Goal: Task Accomplishment & Management: Manage account settings

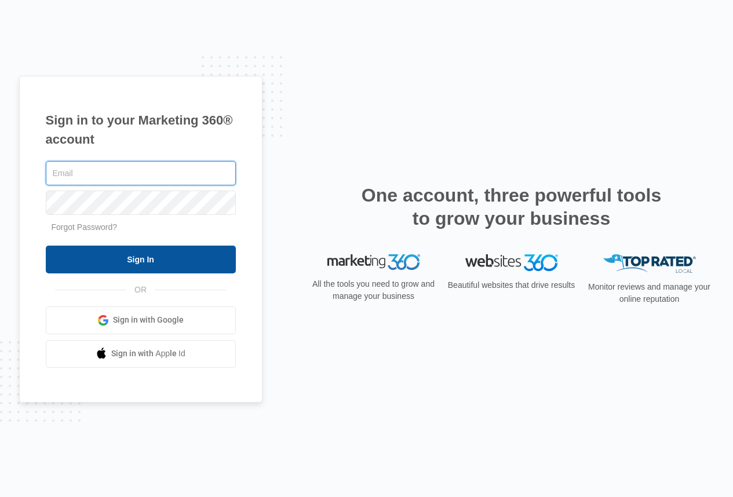
type input "[PERSON_NAME][EMAIL_ADDRESS][DOMAIN_NAME]"
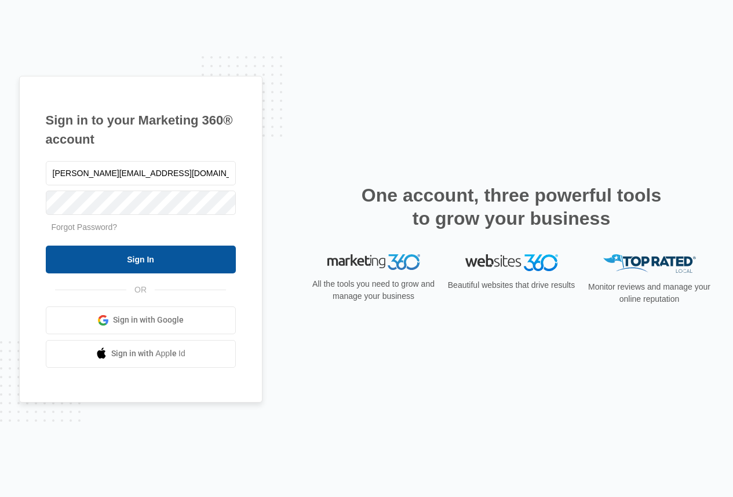
click at [136, 265] on input "Sign In" at bounding box center [141, 260] width 190 height 28
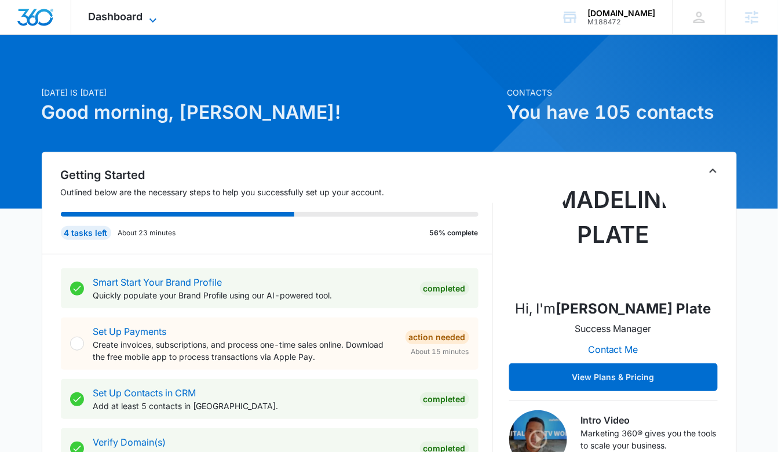
click at [126, 17] on span "Dashboard" at bounding box center [116, 16] width 54 height 12
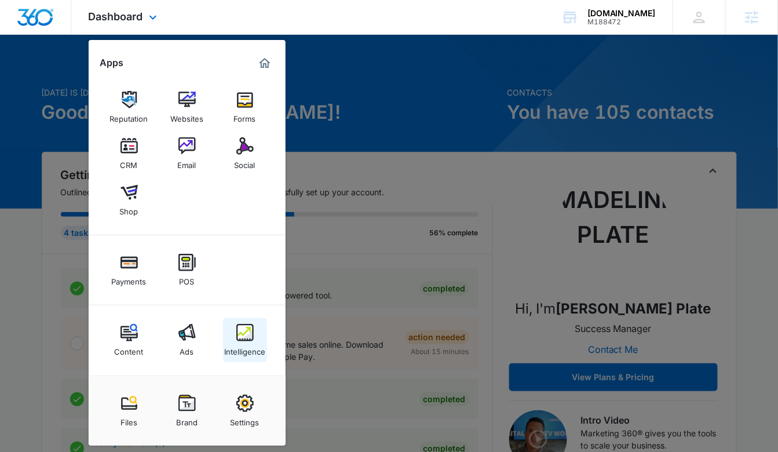
click at [247, 340] on img at bounding box center [244, 332] width 17 height 17
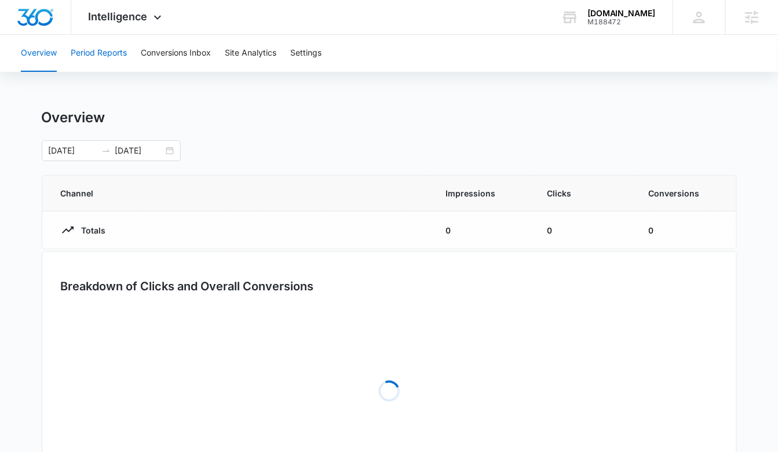
click at [121, 47] on button "Period Reports" at bounding box center [99, 53] width 56 height 37
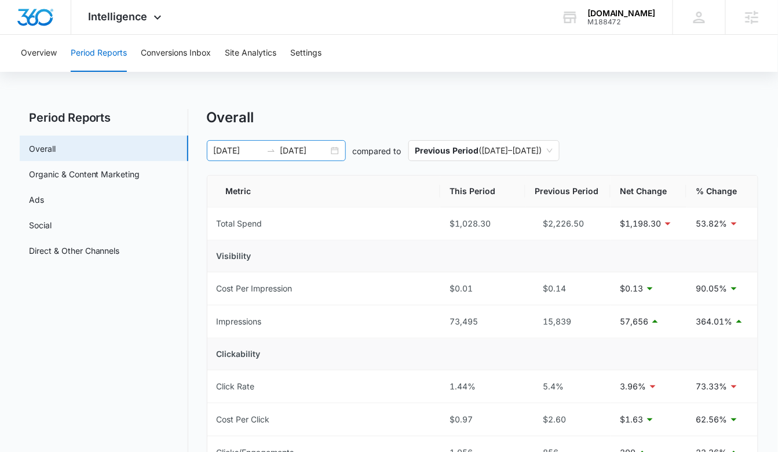
click at [296, 145] on input "09/09/2025" at bounding box center [304, 150] width 48 height 13
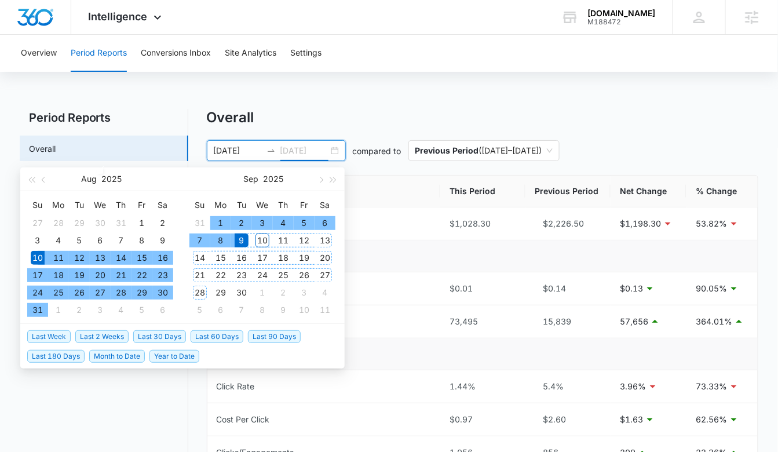
type input "09/09/2025"
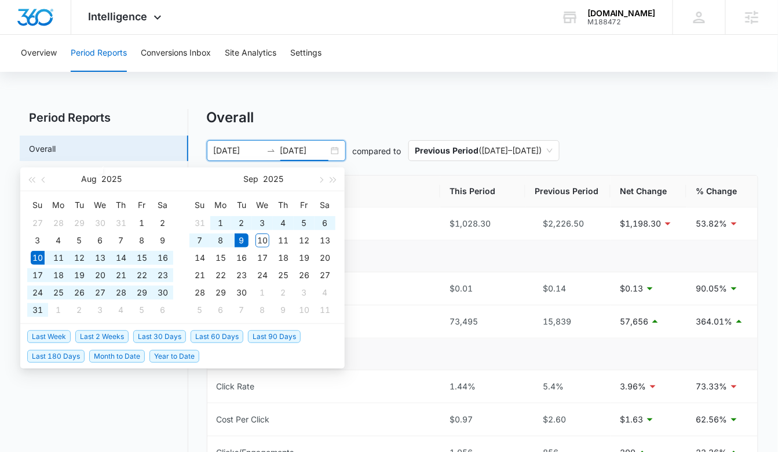
click at [151, 335] on span "Last 30 Days" at bounding box center [159, 336] width 53 height 13
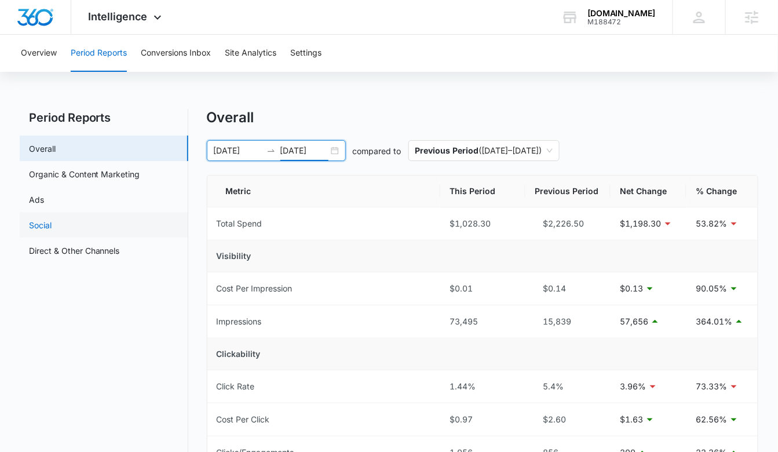
click at [52, 219] on link "Social" at bounding box center [40, 225] width 23 height 12
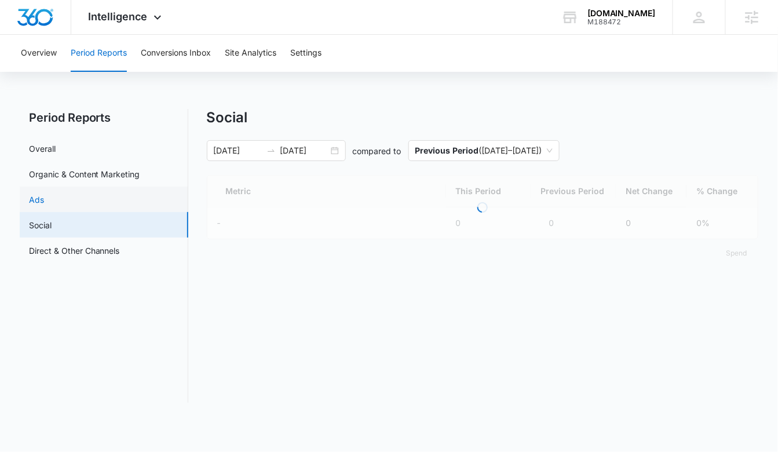
click at [44, 201] on link "Ads" at bounding box center [36, 200] width 15 height 12
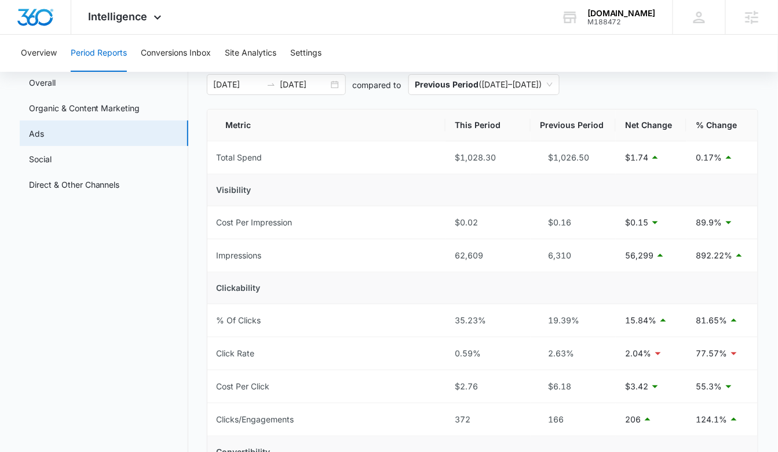
scroll to position [68, 0]
click at [141, 23] on div "Intelligence Apps Reputation Websites Forms CRM Email Social Shop Payments POS …" at bounding box center [126, 17] width 111 height 34
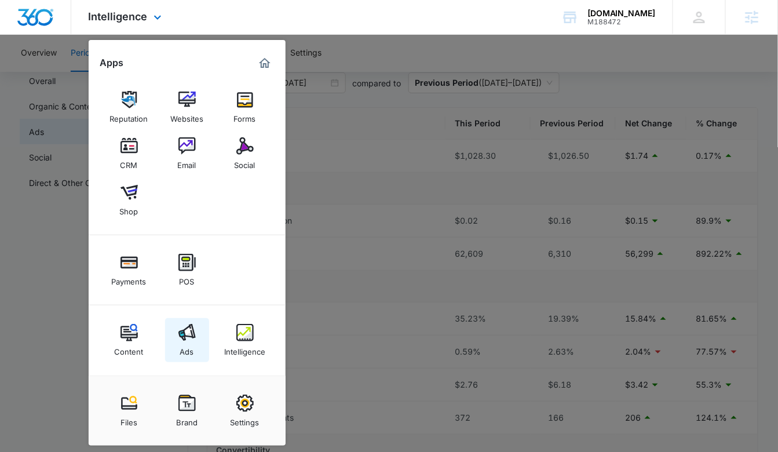
click at [193, 356] on div "Ads" at bounding box center [187, 348] width 14 height 15
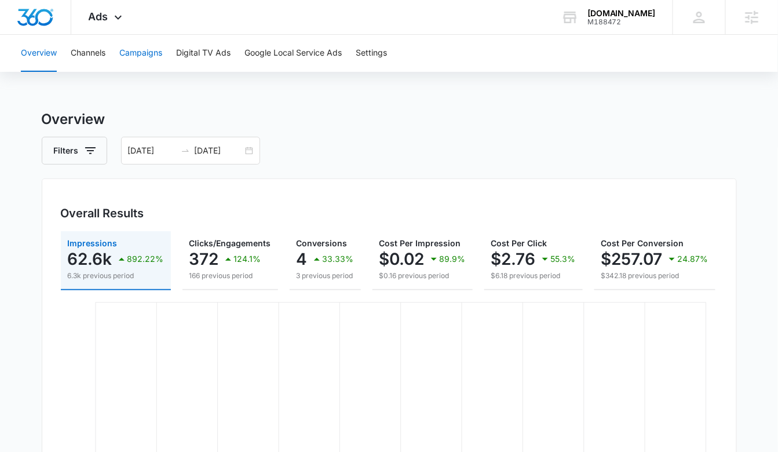
drag, startPoint x: 149, startPoint y: 56, endPoint x: 161, endPoint y: 81, distance: 27.5
click at [149, 56] on button "Campaigns" at bounding box center [140, 53] width 43 height 37
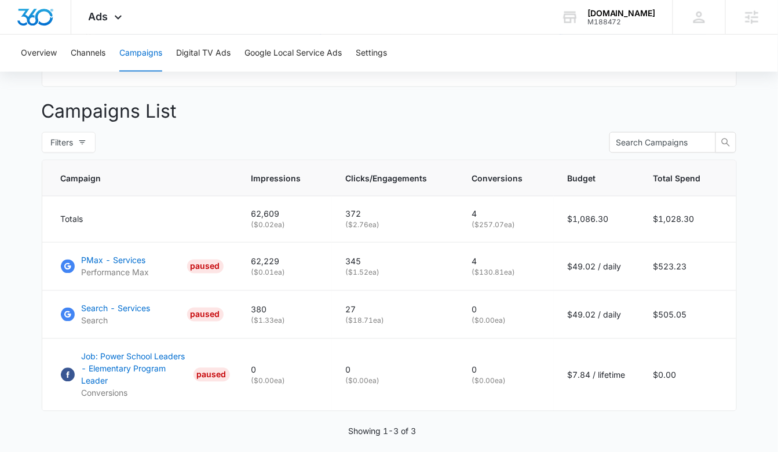
scroll to position [406, 0]
drag, startPoint x: 96, startPoint y: 30, endPoint x: 112, endPoint y: 65, distance: 38.4
click at [96, 30] on div "Ads Apps Reputation Websites Forms CRM Email Social Shop Payments POS Content A…" at bounding box center [106, 17] width 71 height 34
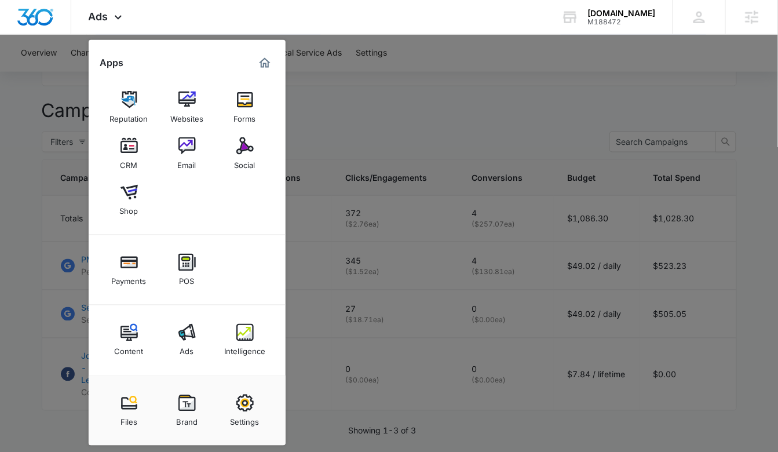
click at [397, 115] on div at bounding box center [389, 226] width 778 height 452
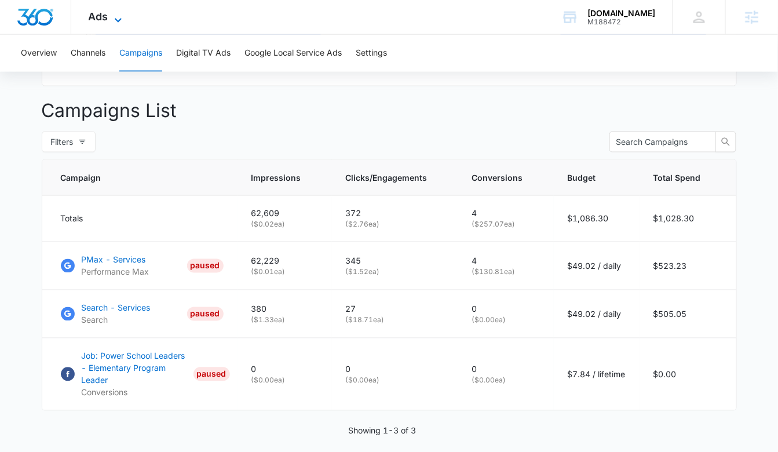
click at [99, 19] on span "Ads" at bounding box center [99, 16] width 20 height 12
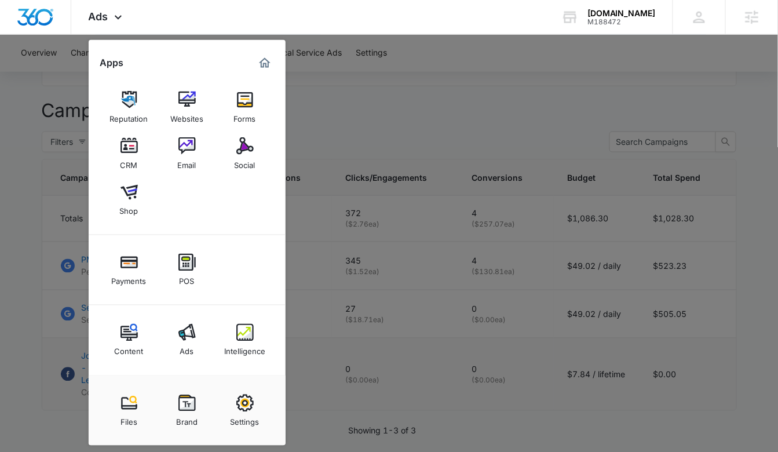
click at [248, 347] on div "Intelligence" at bounding box center [244, 348] width 41 height 15
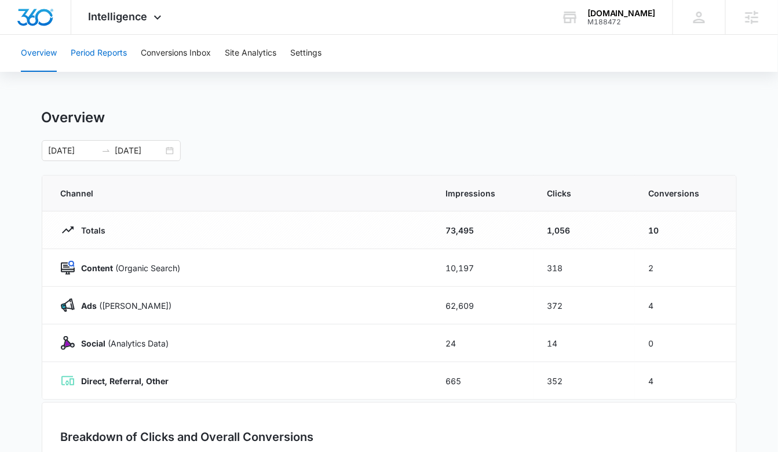
drag, startPoint x: 46, startPoint y: 43, endPoint x: 76, endPoint y: 48, distance: 30.4
click at [46, 43] on button "Overview" at bounding box center [39, 53] width 36 height 37
click at [112, 54] on button "Period Reports" at bounding box center [99, 53] width 56 height 37
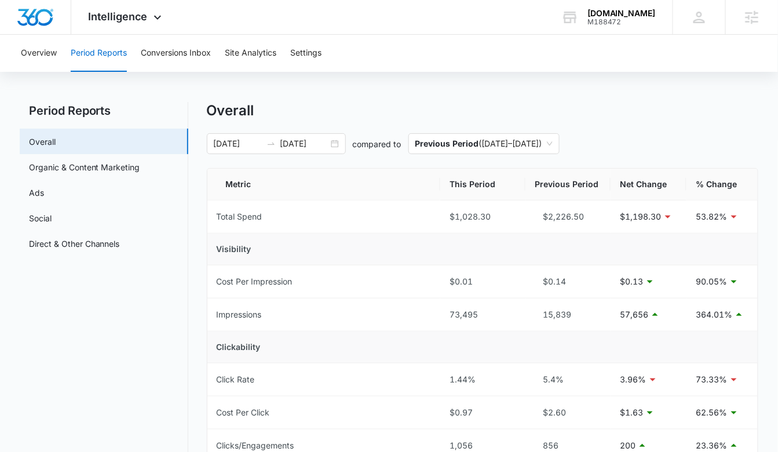
scroll to position [6, 0]
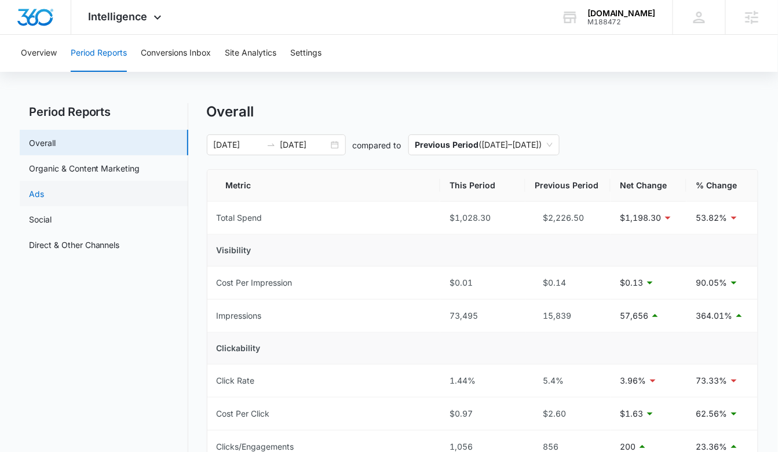
click at [44, 190] on link "Ads" at bounding box center [36, 194] width 15 height 12
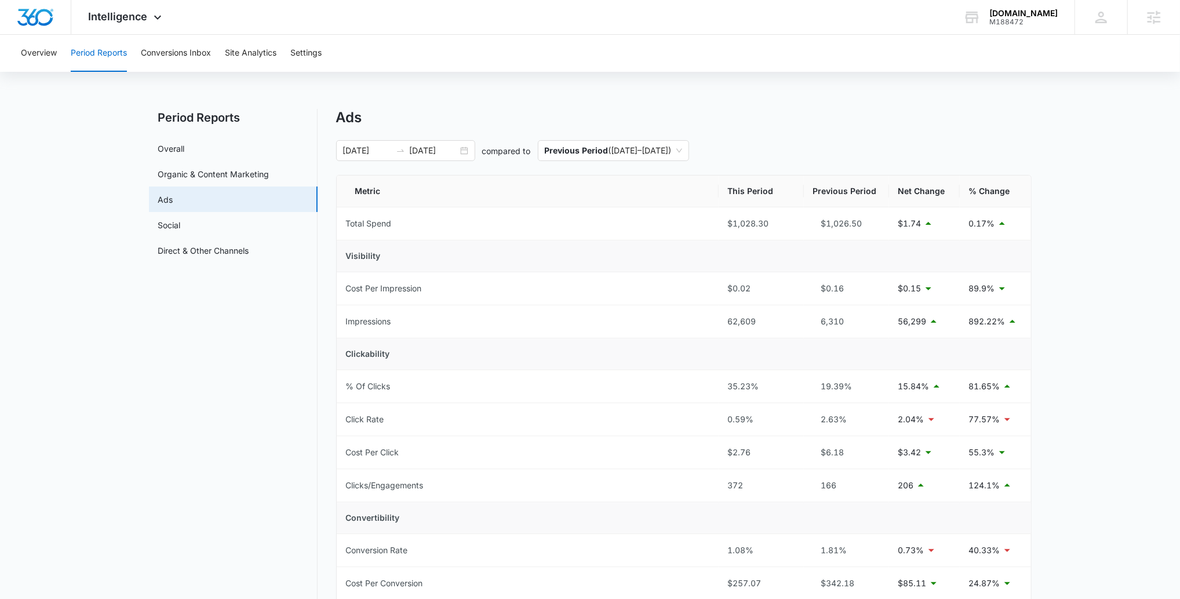
scroll to position [23, 0]
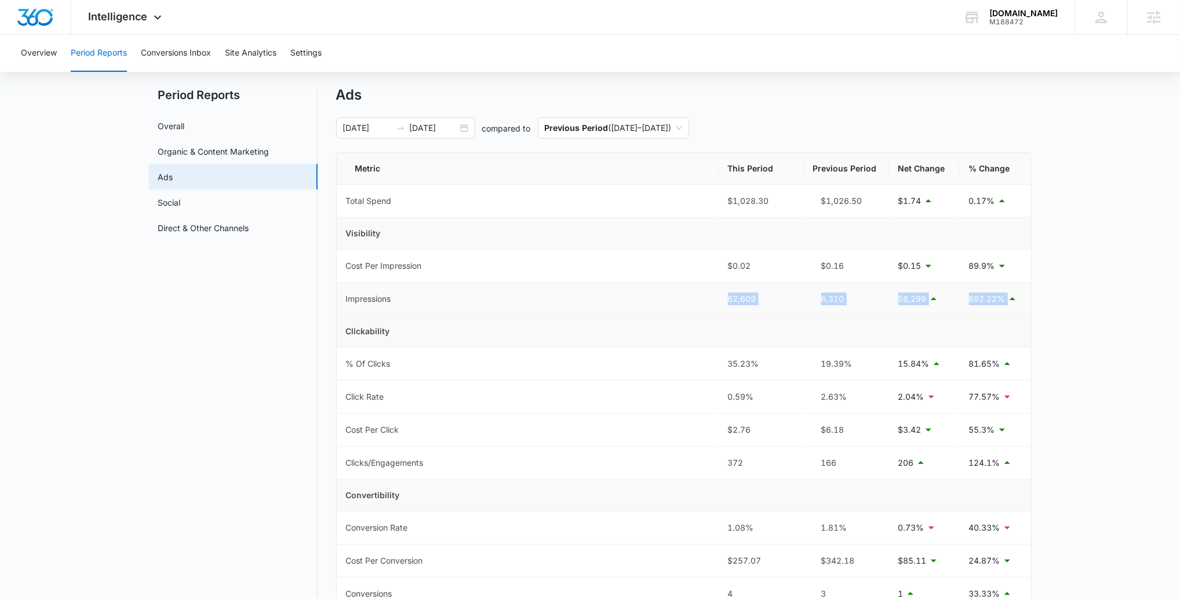
drag, startPoint x: 1001, startPoint y: 297, endPoint x: 696, endPoint y: 293, distance: 304.8
click at [696, 293] on tr "Impressions 62,609 6,310 56,299 892.22%" at bounding box center [684, 299] width 694 height 33
click at [778, 295] on div "62,609" at bounding box center [761, 299] width 67 height 13
drag, startPoint x: 764, startPoint y: 298, endPoint x: 707, endPoint y: 299, distance: 57.4
click at [709, 297] on tr "Impressions 62,609 6,310 56,299 892.22%" at bounding box center [684, 299] width 694 height 33
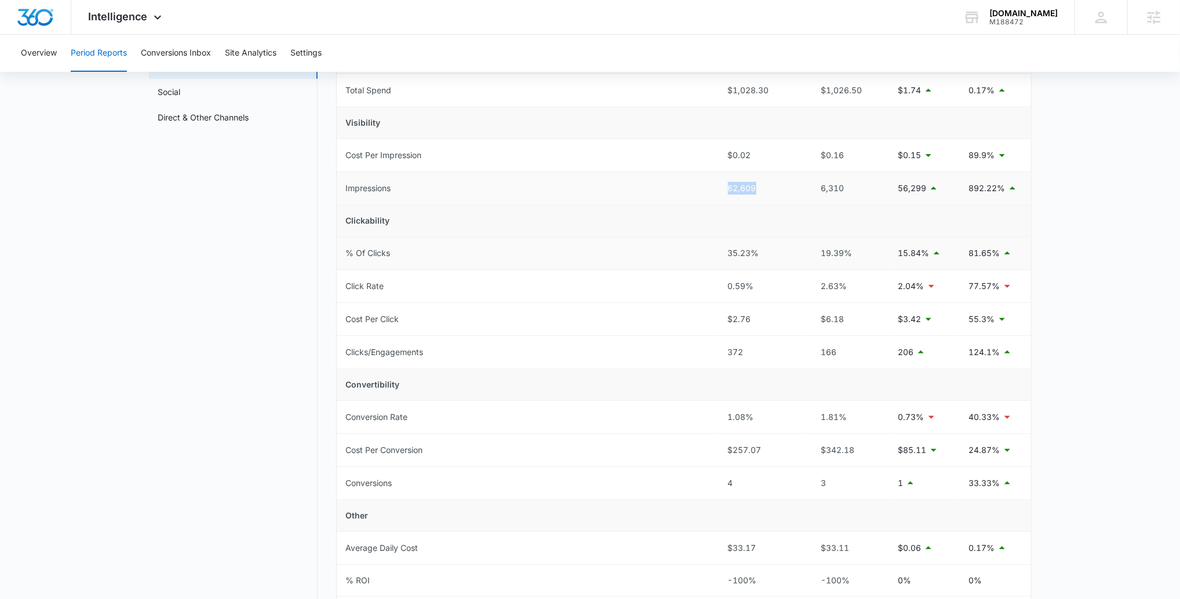
scroll to position [147, 0]
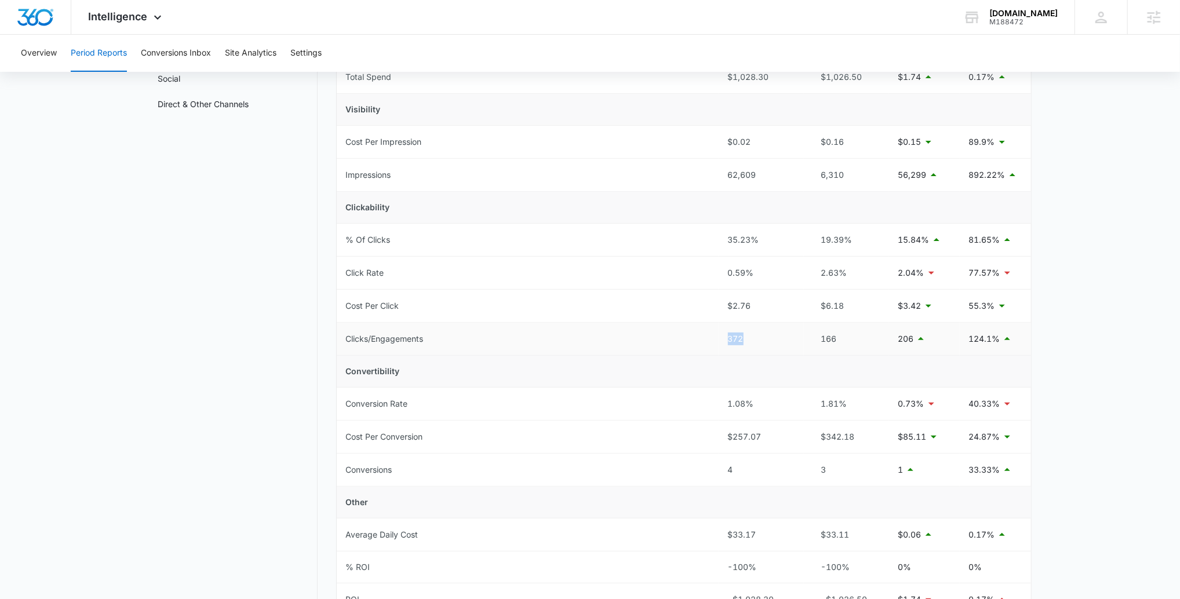
drag, startPoint x: 756, startPoint y: 337, endPoint x: 710, endPoint y: 335, distance: 46.4
click at [710, 335] on tr "Clicks/Engagements 372 166 206 124.1%" at bounding box center [684, 339] width 694 height 33
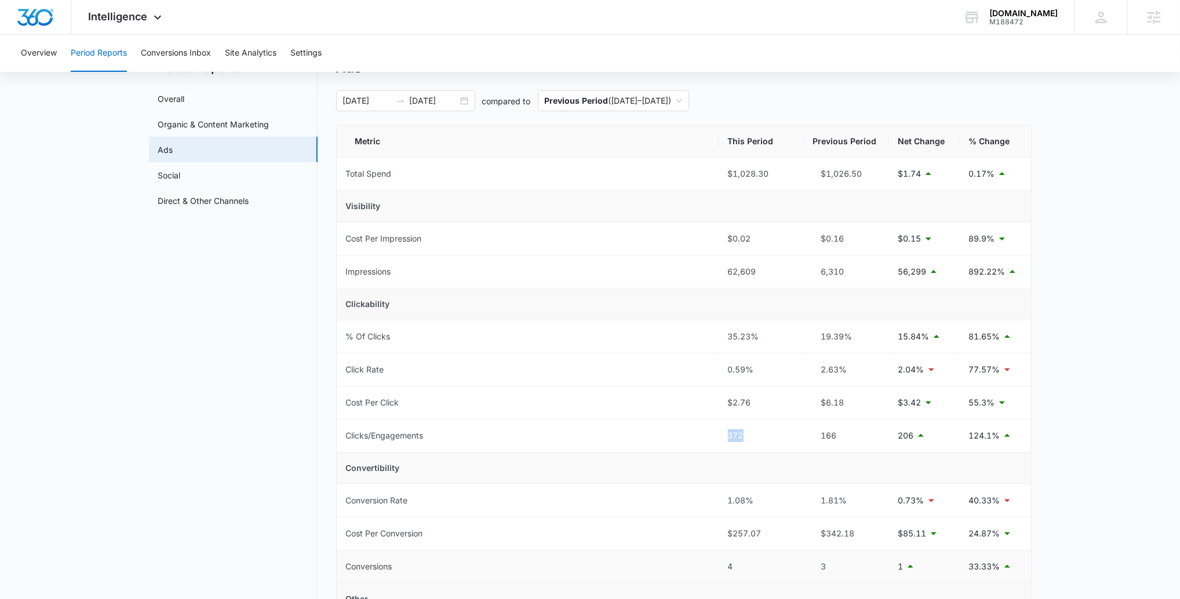
scroll to position [0, 0]
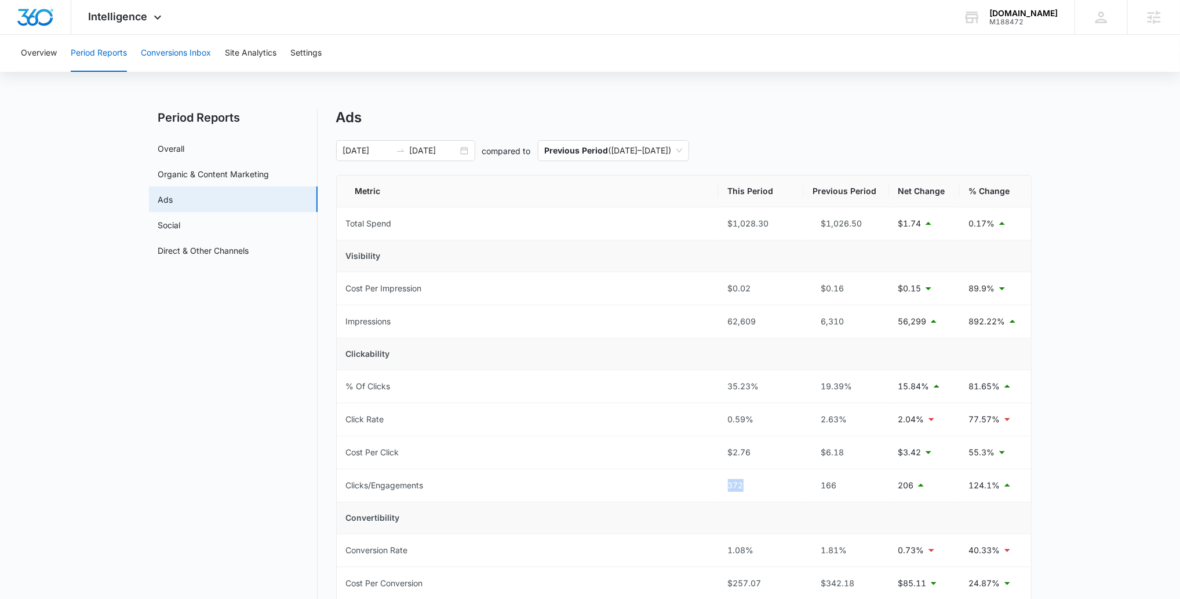
click at [180, 45] on button "Conversions Inbox" at bounding box center [176, 53] width 70 height 37
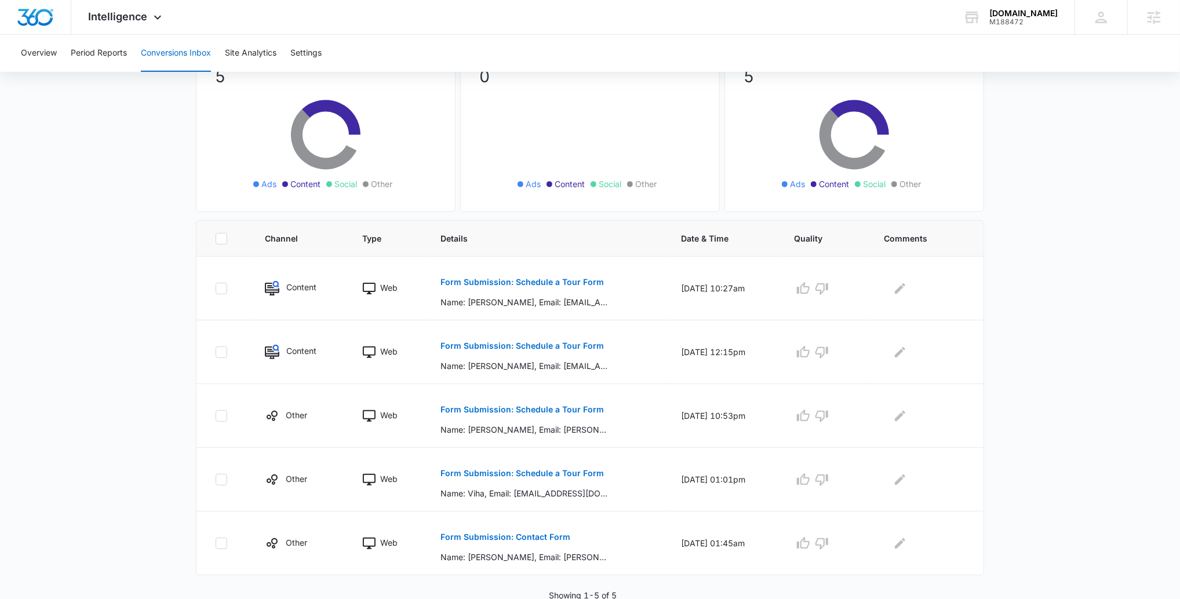
scroll to position [110, 0]
click at [511, 285] on button "Form Submission: Schedule a Tour Form" at bounding box center [521, 281] width 163 height 28
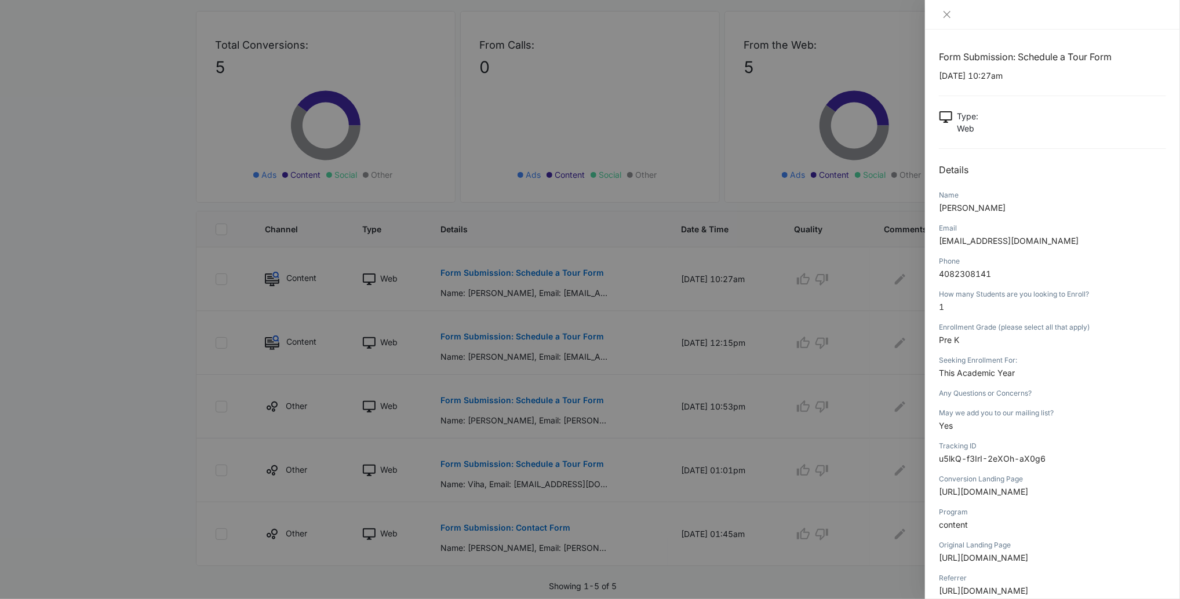
scroll to position [70, 0]
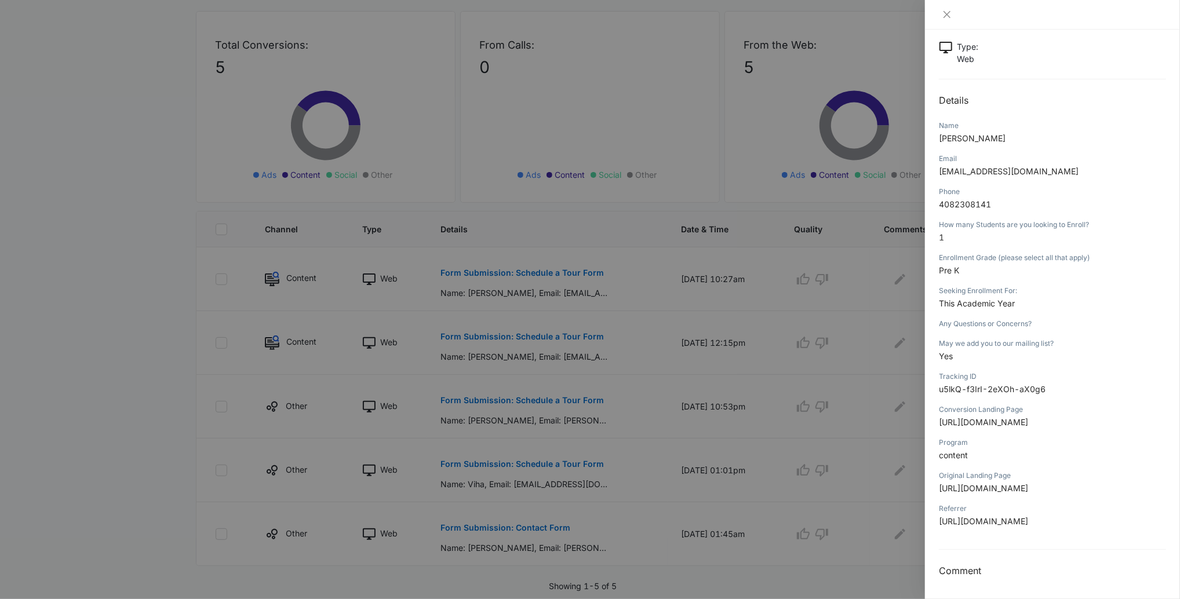
drag, startPoint x: 719, startPoint y: 302, endPoint x: 746, endPoint y: 308, distance: 27.3
click at [719, 302] on div at bounding box center [590, 299] width 1180 height 599
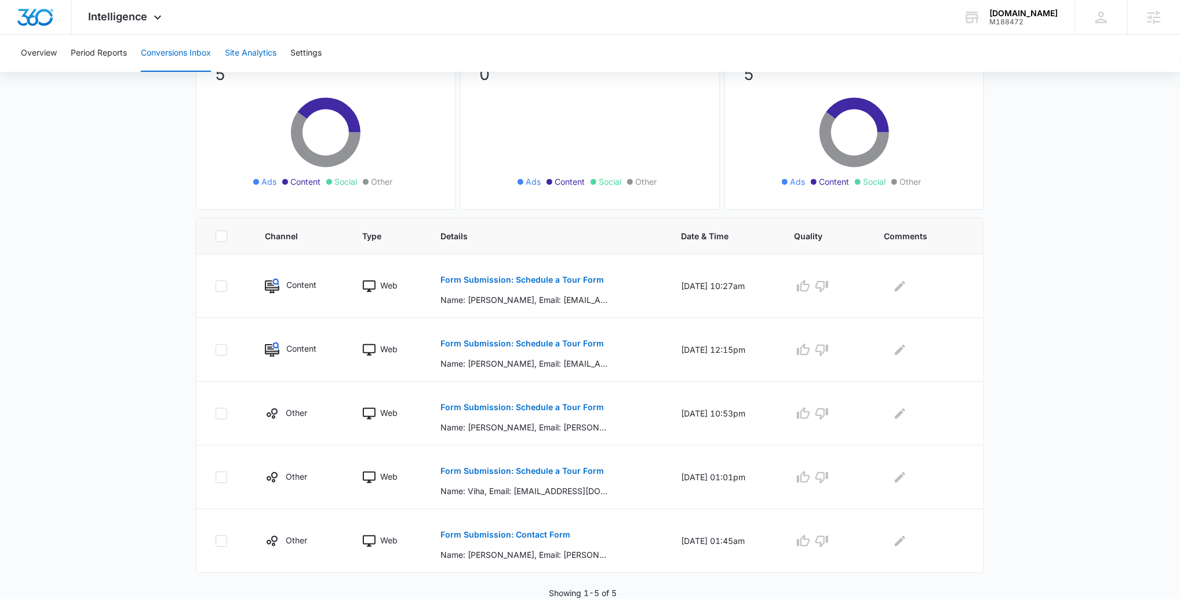
scroll to position [110, 0]
click at [107, 41] on button "Period Reports" at bounding box center [99, 53] width 56 height 37
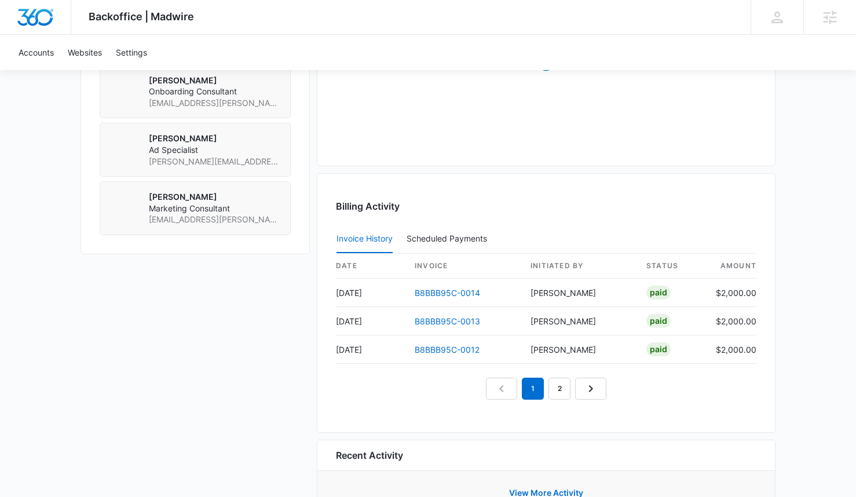
scroll to position [1033, 0]
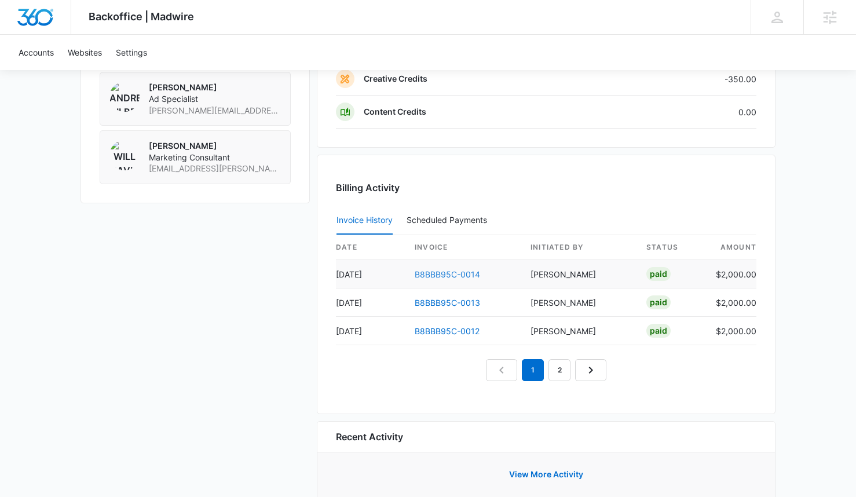
click at [443, 275] on link "B8BBB95C-0014" at bounding box center [447, 274] width 65 height 10
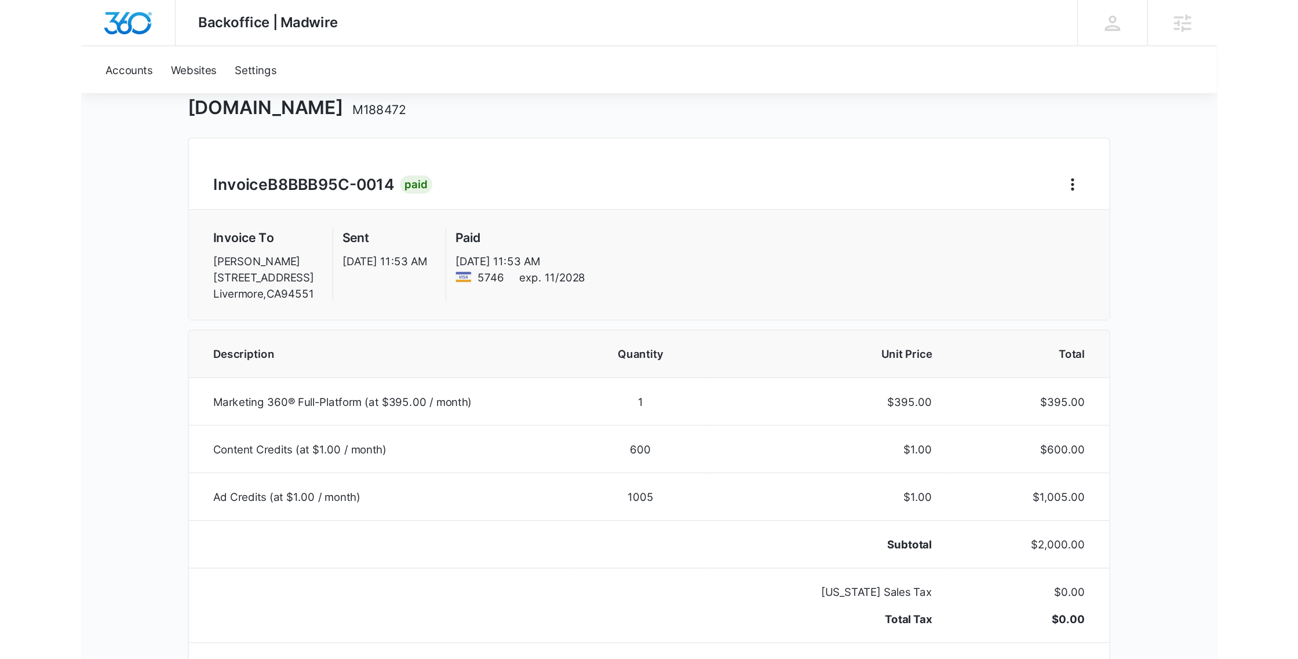
scroll to position [63, 0]
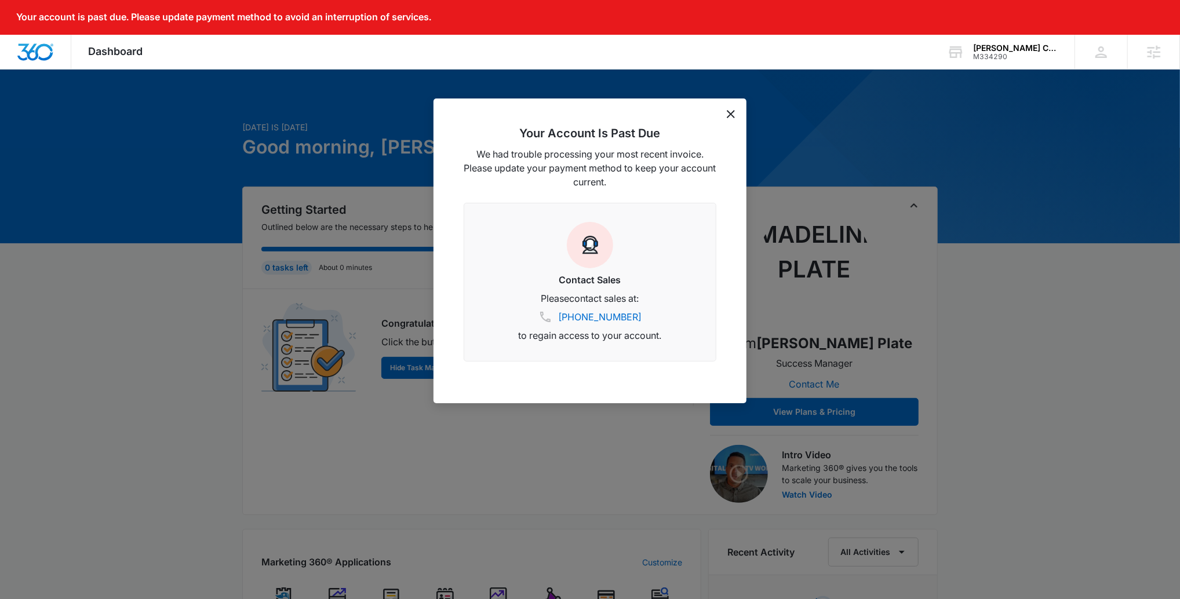
drag, startPoint x: 732, startPoint y: 110, endPoint x: 628, endPoint y: 109, distance: 104.3
click at [732, 110] on icon "dismiss this dialog" at bounding box center [731, 114] width 8 height 8
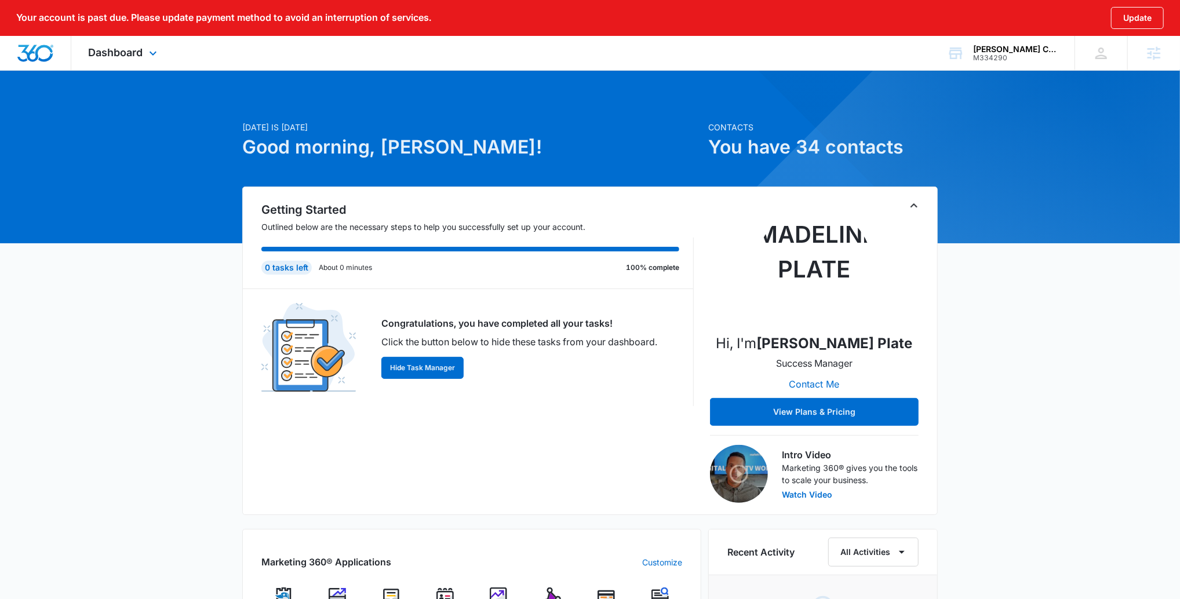
click at [115, 60] on div "Dashboard Apps Reputation Websites Forms CRM Email Social Payments POS Content …" at bounding box center [124, 53] width 106 height 34
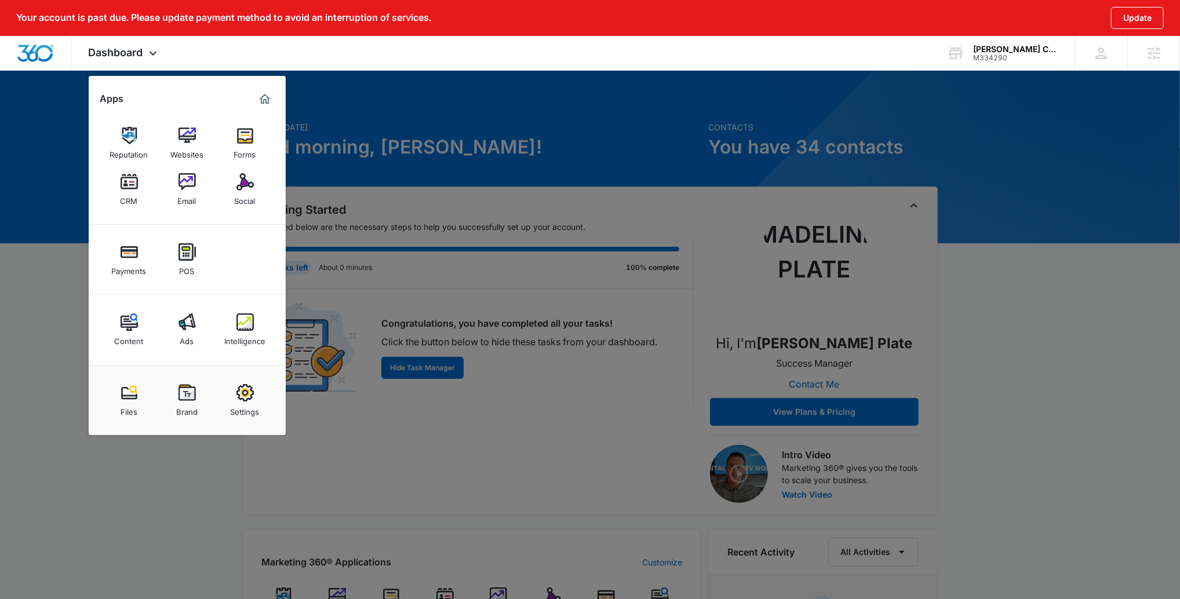
click at [243, 327] on img at bounding box center [244, 321] width 17 height 17
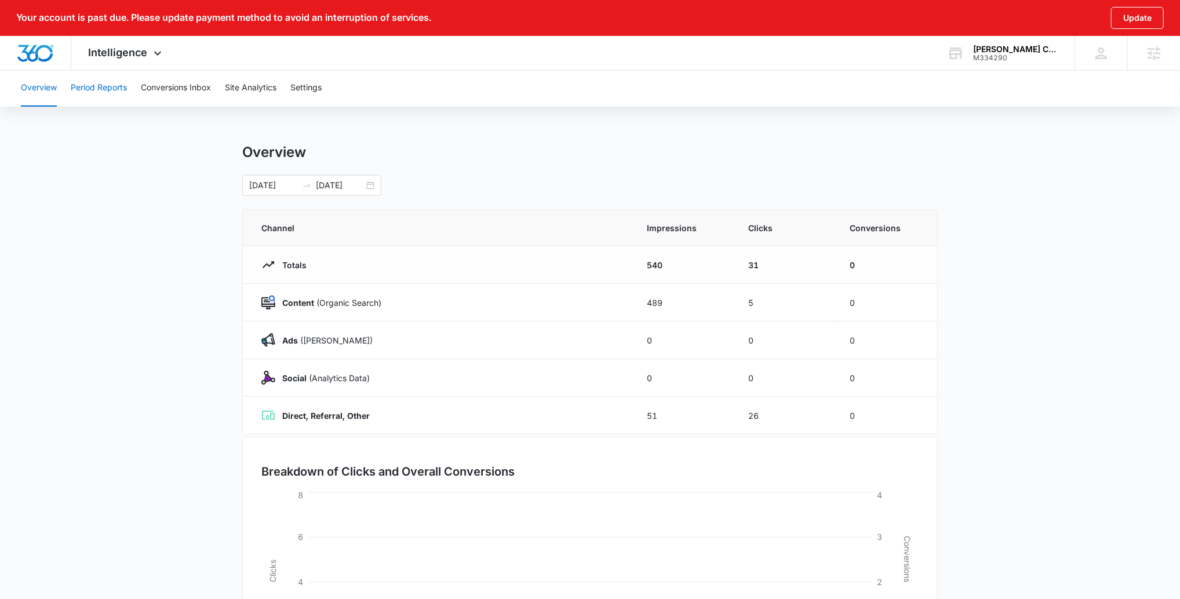
click at [101, 82] on button "Period Reports" at bounding box center [99, 88] width 56 height 37
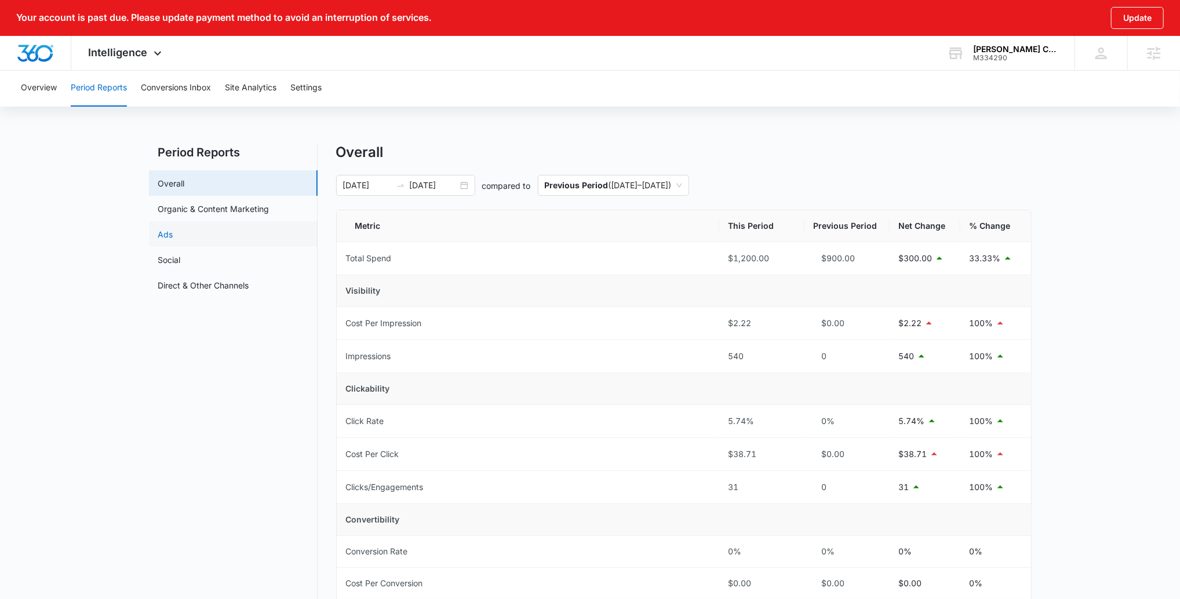
click at [173, 238] on link "Ads" at bounding box center [165, 234] width 15 height 12
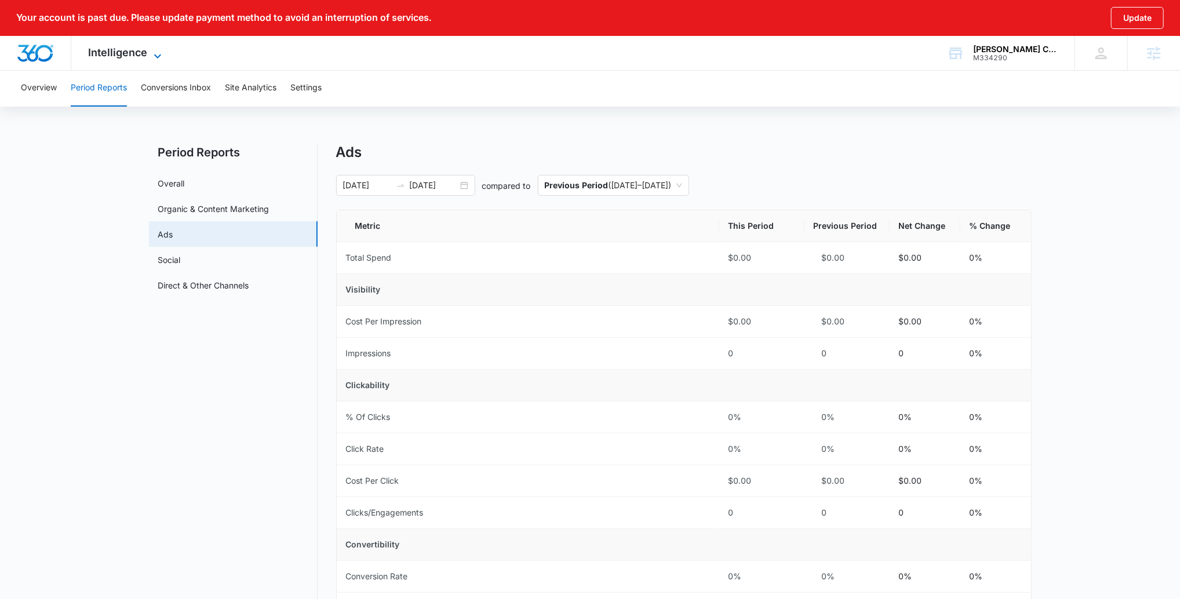
click at [155, 46] on div "Intelligence Apps Reputation Websites Forms CRM Email Social Payments POS Conte…" at bounding box center [126, 53] width 111 height 34
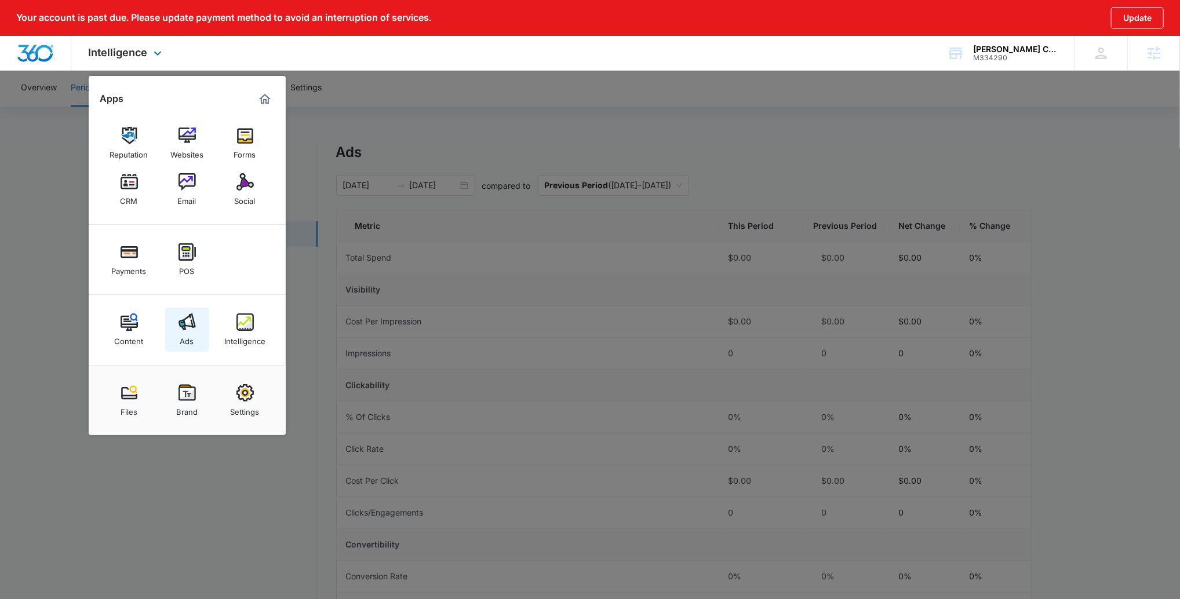
click at [188, 316] on img at bounding box center [186, 321] width 17 height 17
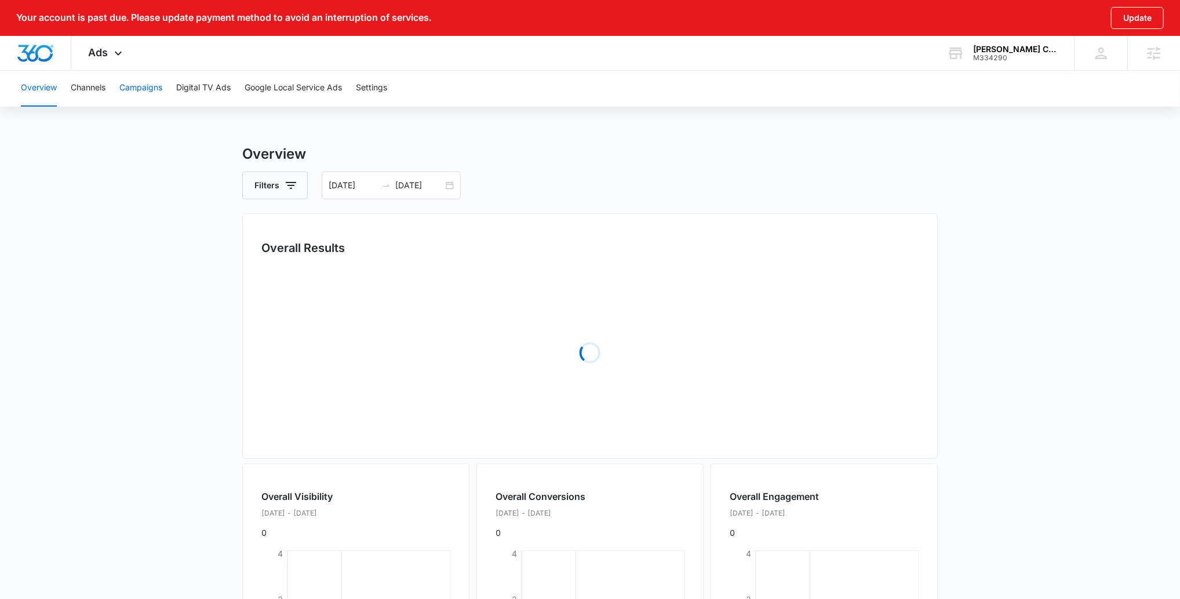
click at [122, 93] on button "Campaigns" at bounding box center [140, 88] width 43 height 37
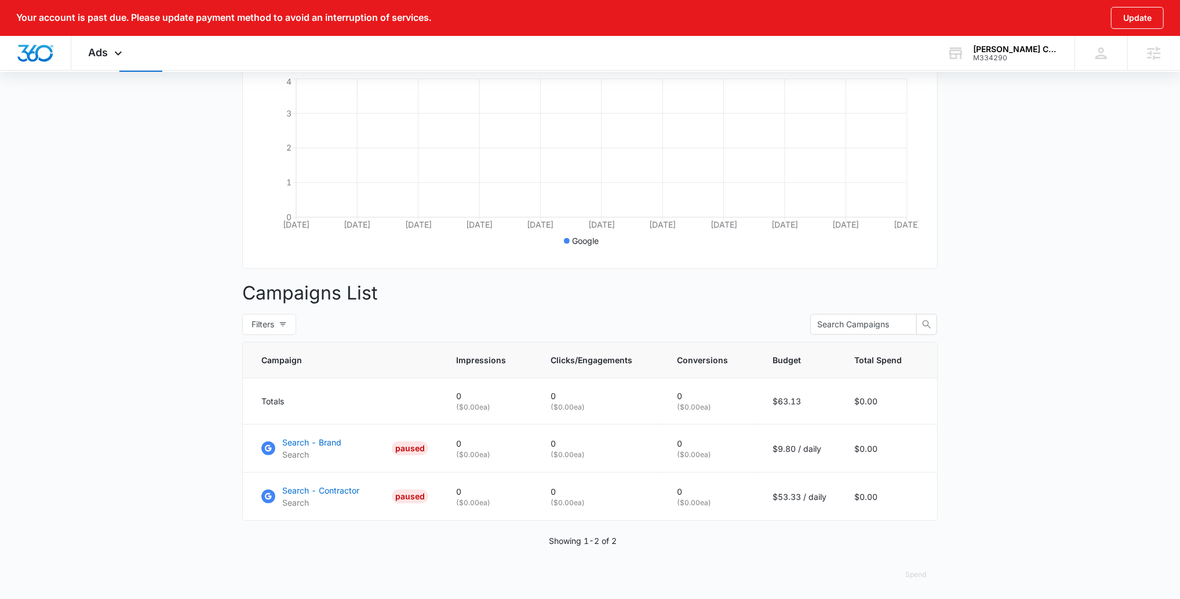
scroll to position [261, 0]
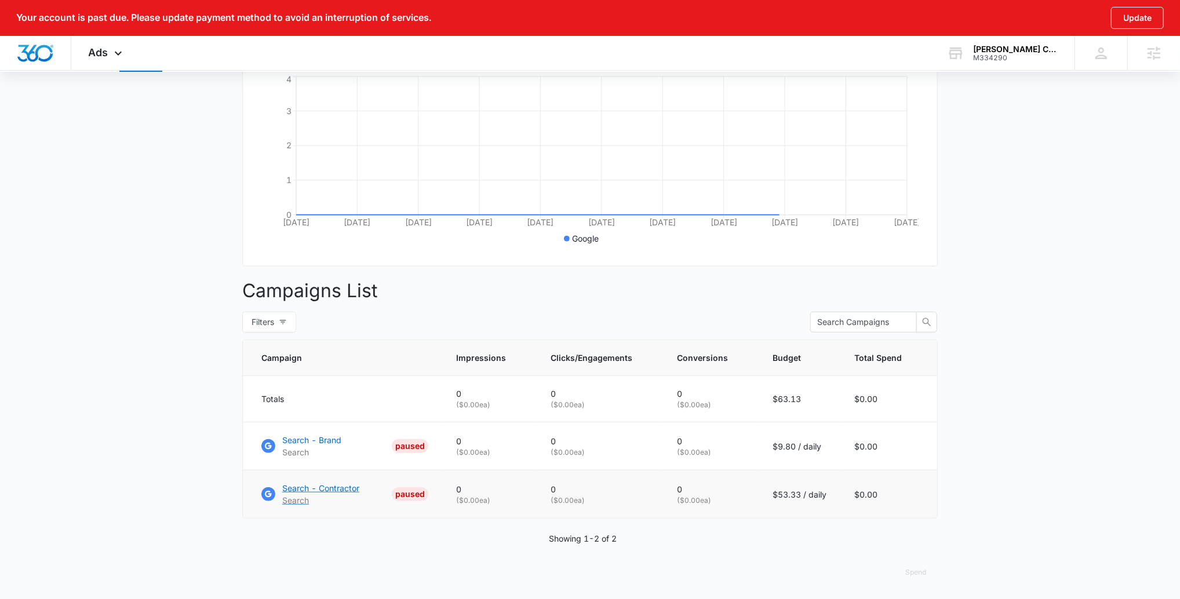
click at [340, 483] on p "Search - Contractor" at bounding box center [320, 488] width 77 height 12
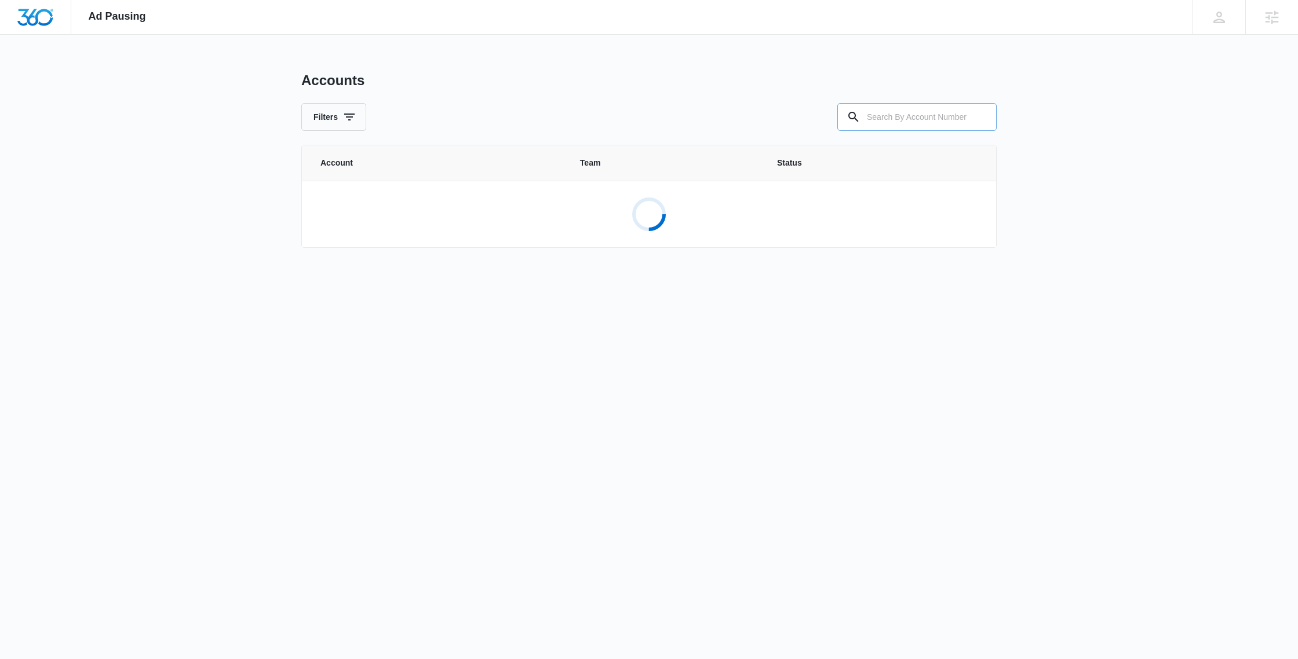
click at [873, 116] on input "text" at bounding box center [916, 117] width 159 height 28
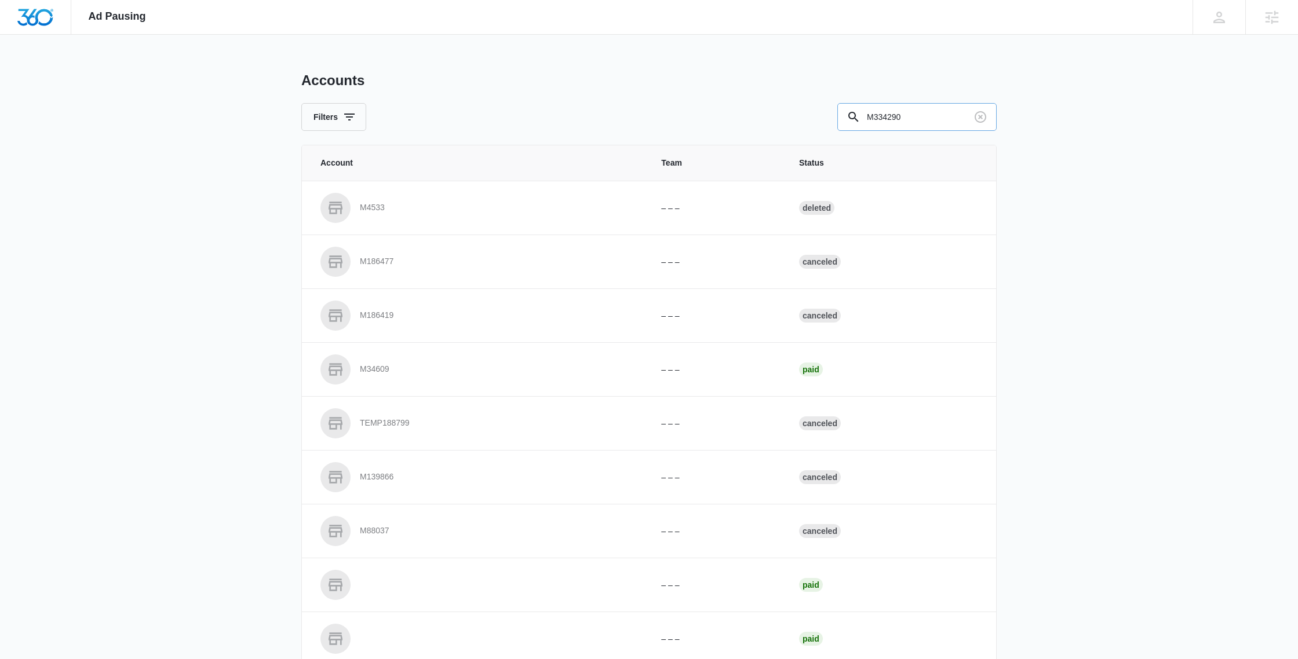
type input "M334290"
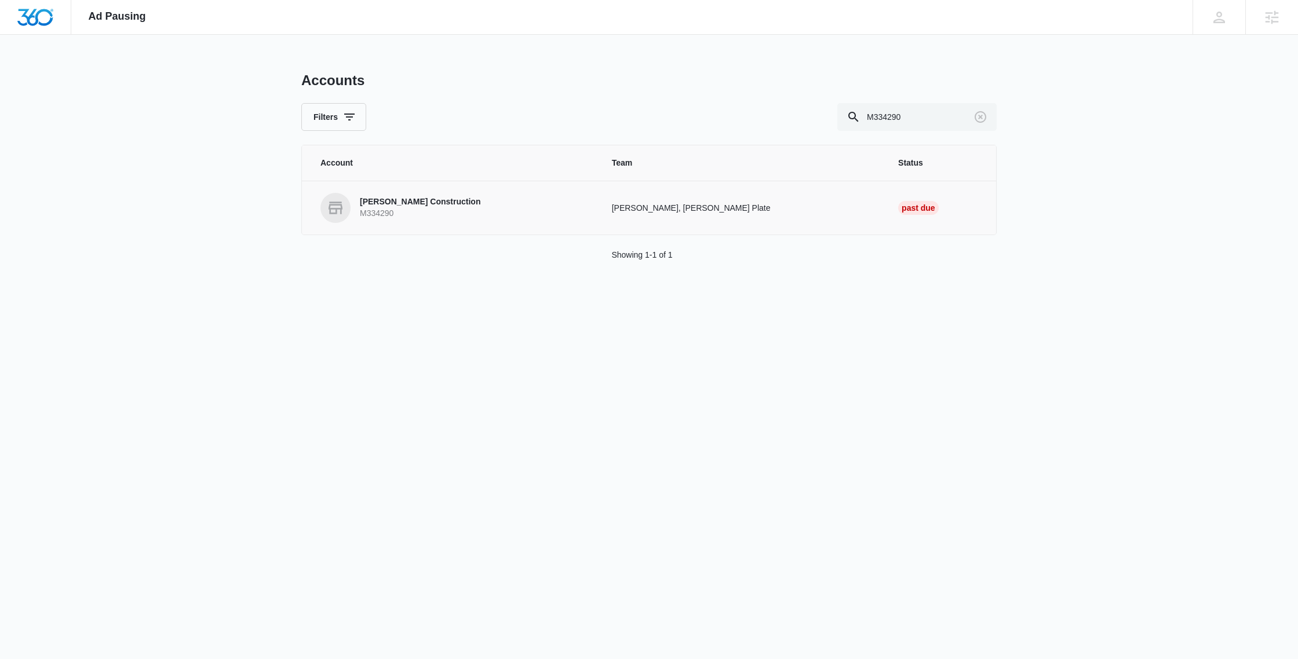
click at [425, 201] on p "[PERSON_NAME] Construction" at bounding box center [420, 202] width 121 height 12
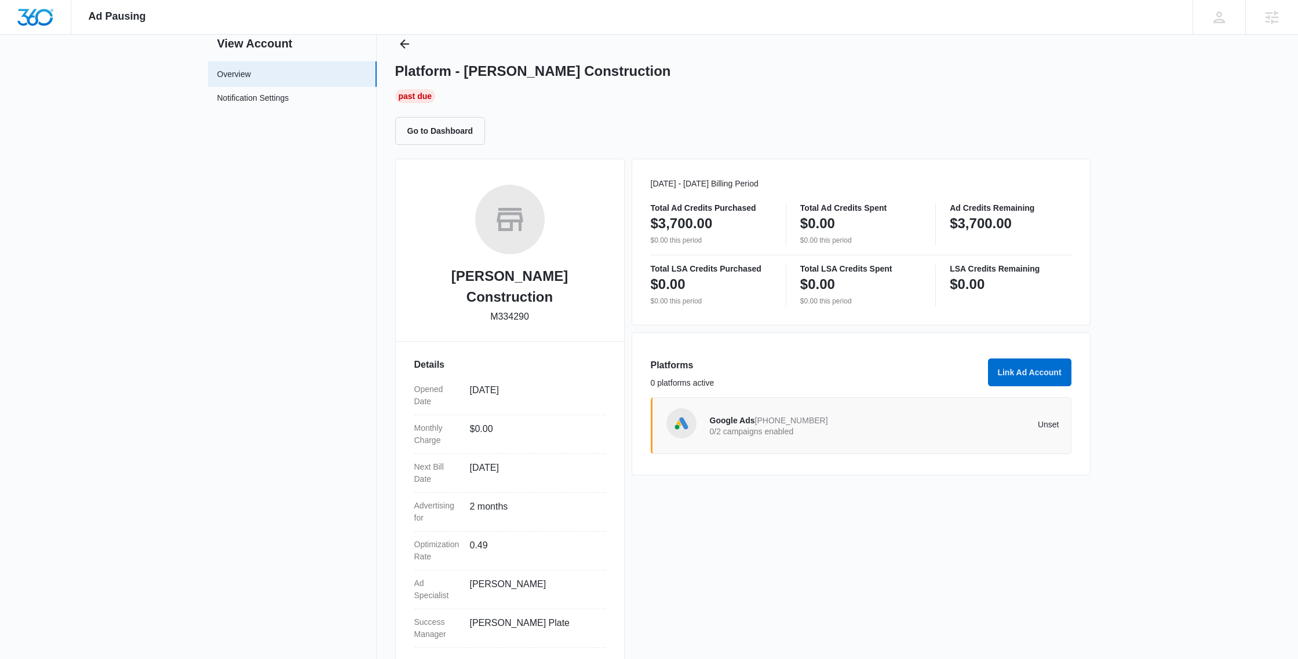
scroll to position [38, 0]
click at [776, 436] on div "Google Ads 255-957-4096 0/2 campaigns enabled" at bounding box center [797, 425] width 175 height 24
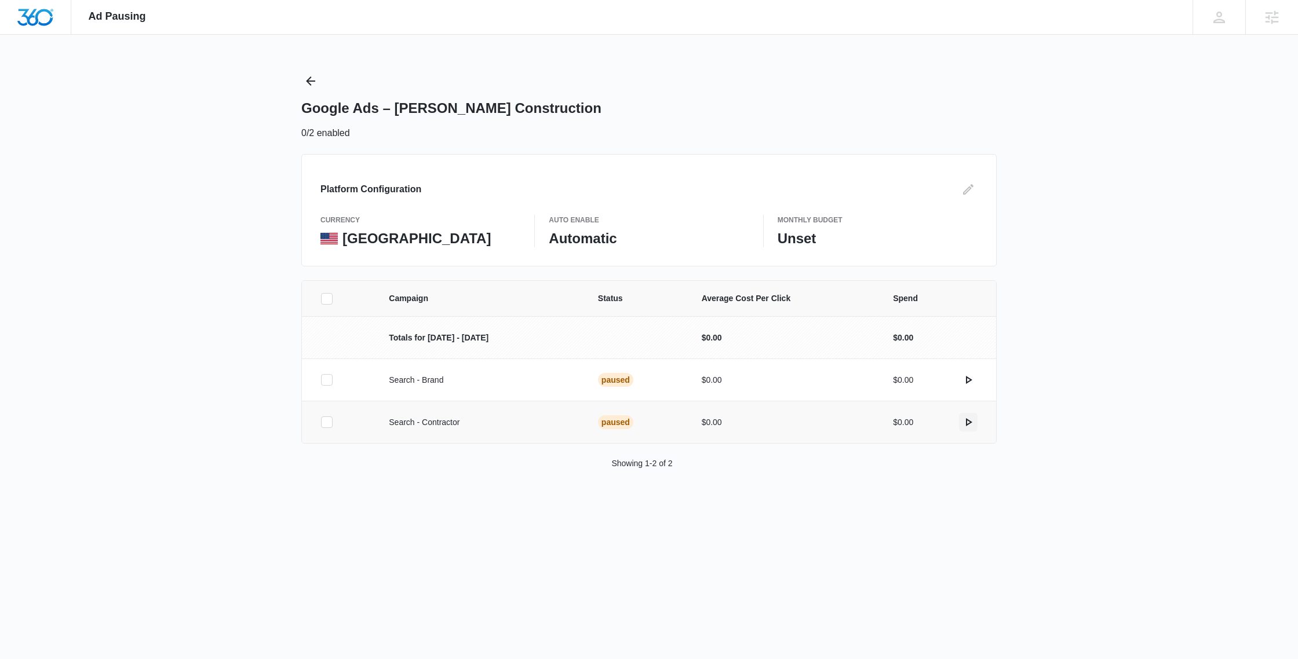
click at [980, 424] on td "$0.00" at bounding box center [937, 422] width 117 height 42
click at [972, 424] on icon "actions.activate" at bounding box center [968, 422] width 14 height 14
click at [982, 380] on td "$0.00" at bounding box center [937, 380] width 117 height 42
click at [972, 380] on icon "actions.activate" at bounding box center [968, 380] width 14 height 14
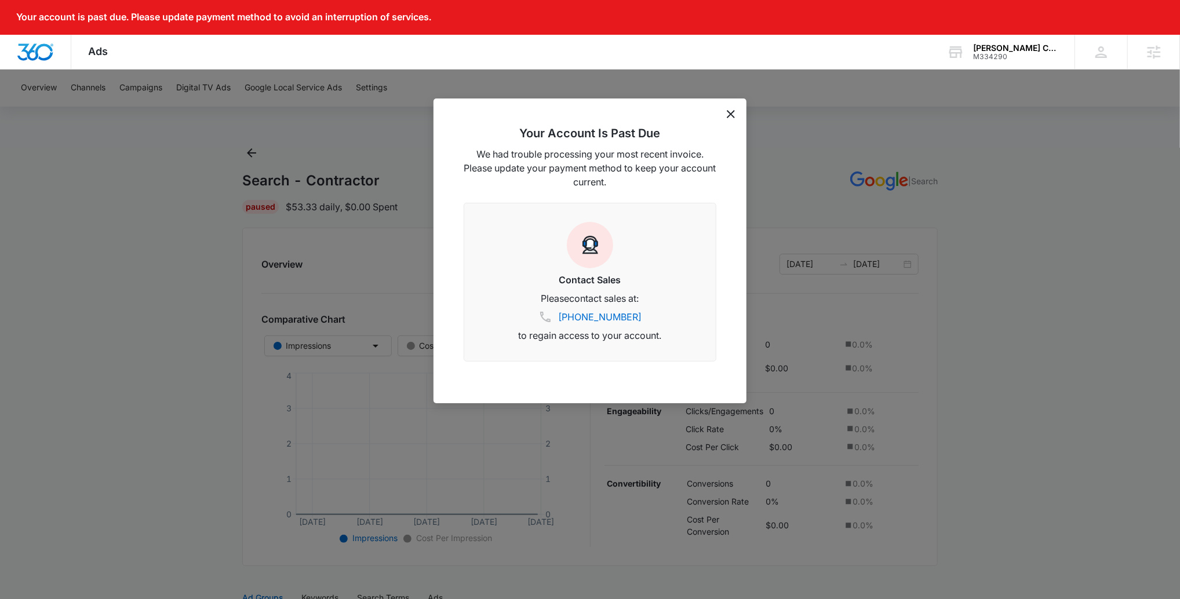
click at [730, 116] on icon "dismiss this dialog" at bounding box center [731, 114] width 8 height 8
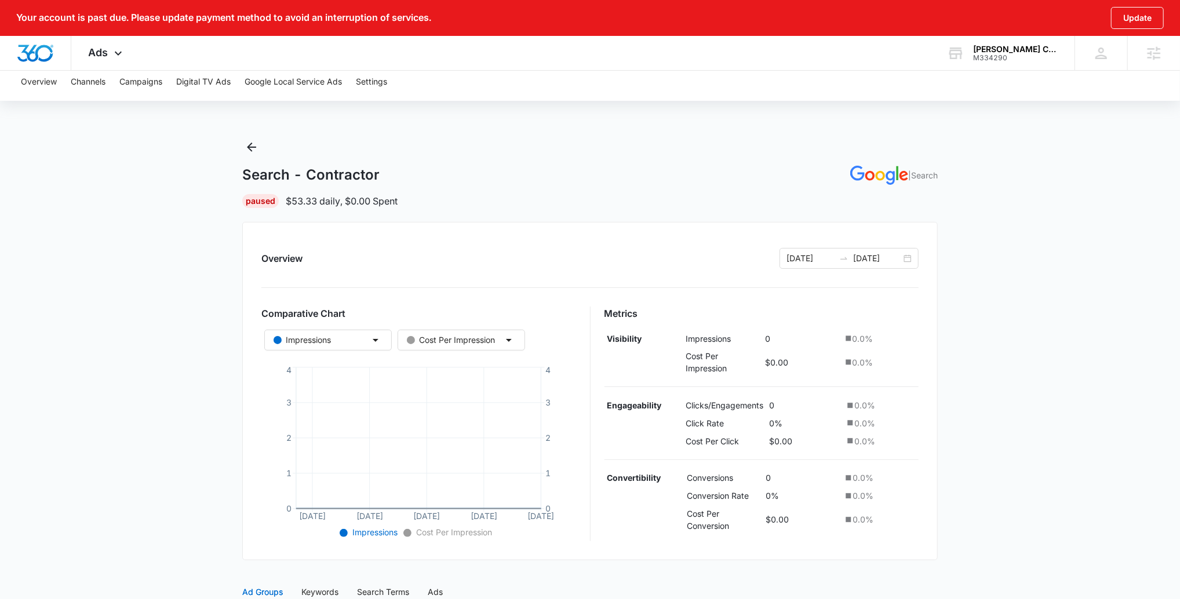
scroll to position [333, 0]
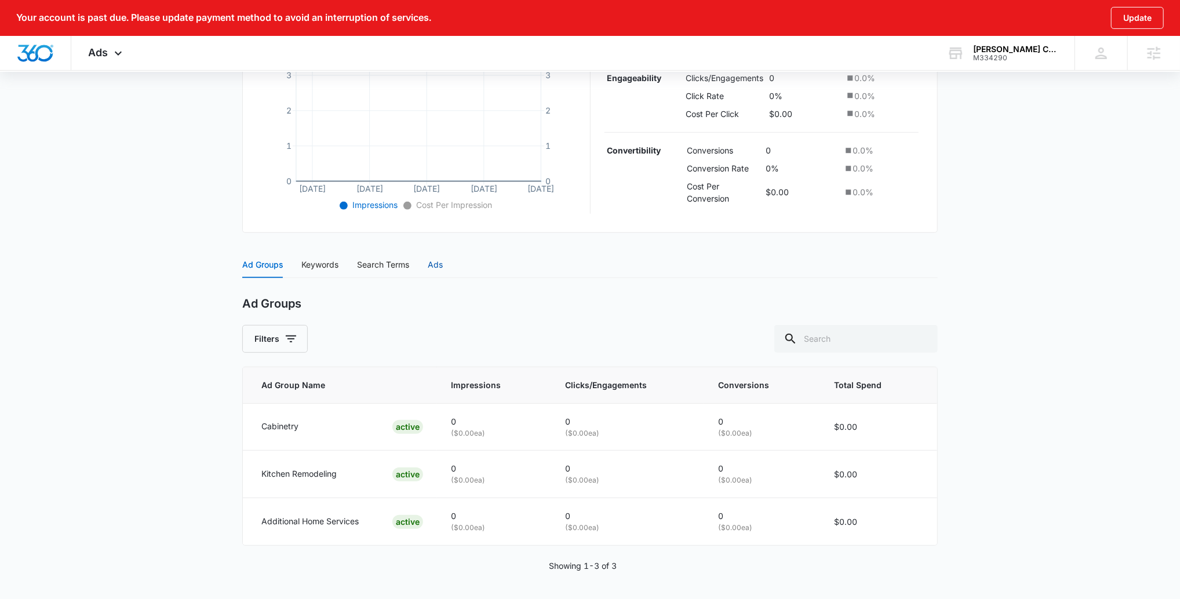
click at [440, 262] on div "Ads" at bounding box center [435, 264] width 15 height 13
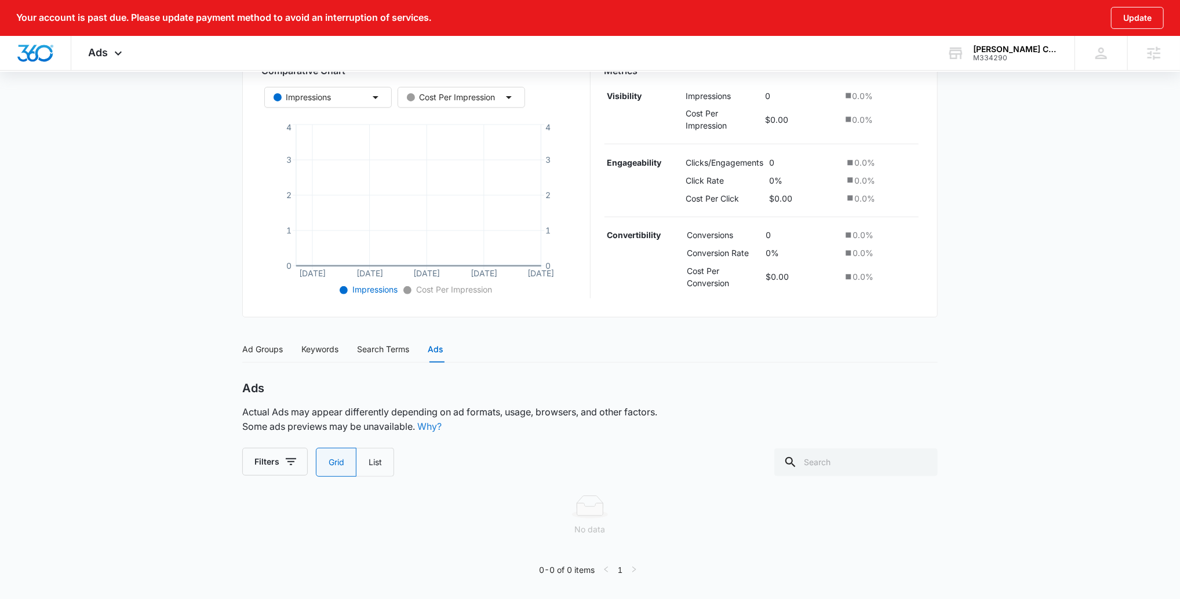
scroll to position [247, 0]
click at [373, 459] on label "List" at bounding box center [375, 463] width 38 height 29
click at [369, 463] on input "List" at bounding box center [368, 463] width 1 height 1
radio input "false"
radio input "true"
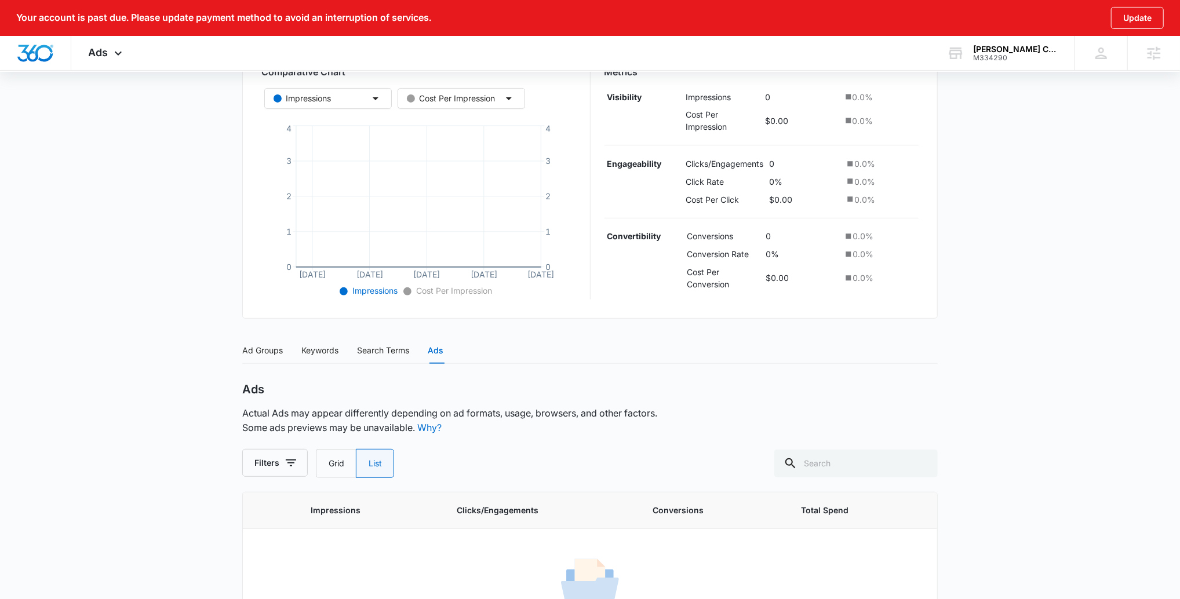
scroll to position [313, 0]
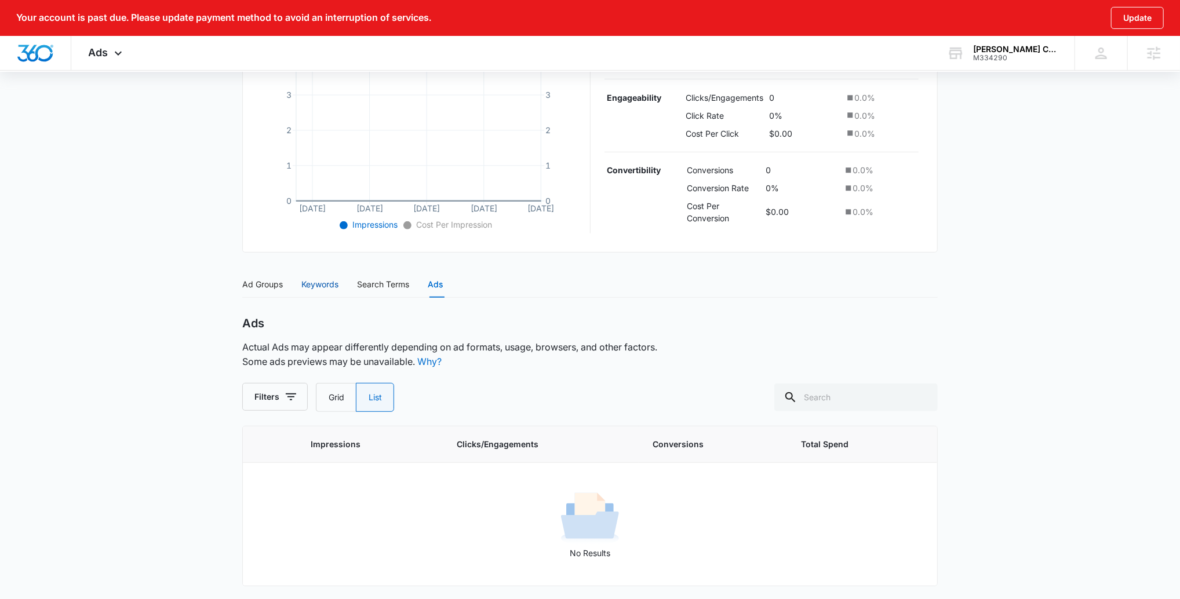
click at [317, 286] on div "Keywords" at bounding box center [319, 284] width 37 height 13
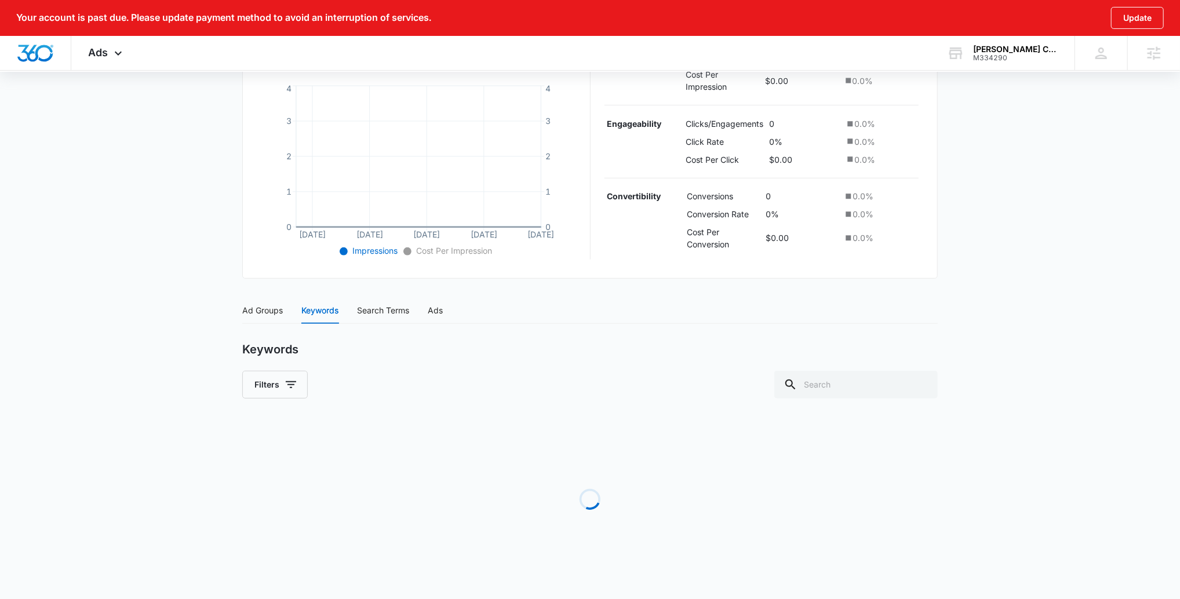
scroll to position [274, 0]
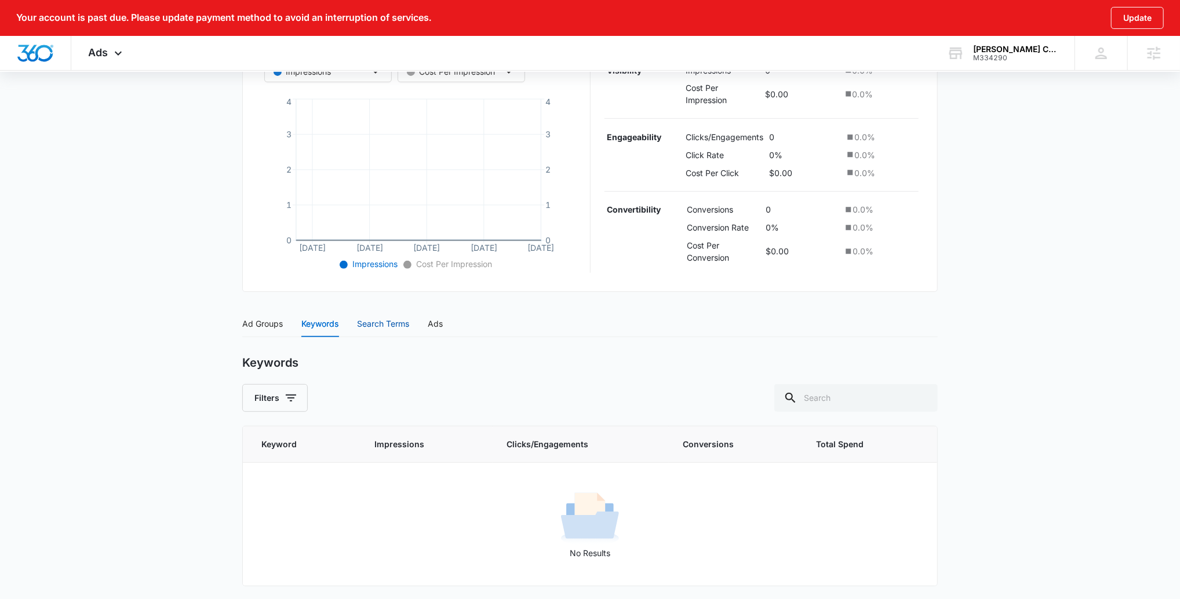
click at [364, 321] on div "Search Terms" at bounding box center [383, 324] width 52 height 13
click at [282, 323] on div "Ad Groups" at bounding box center [262, 324] width 41 height 13
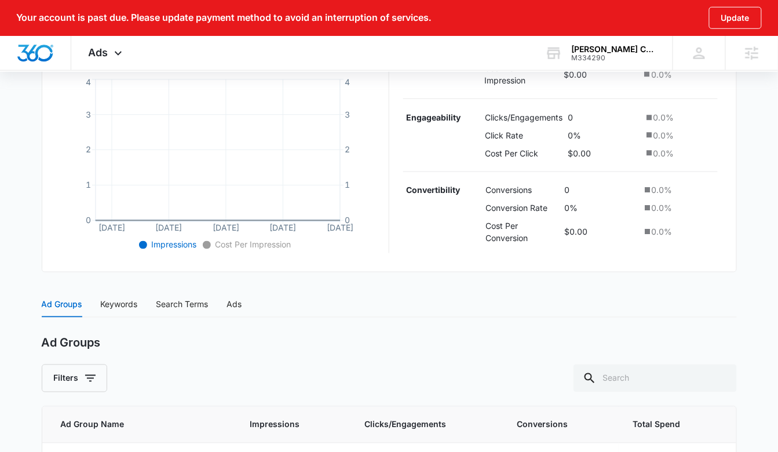
scroll to position [280, 0]
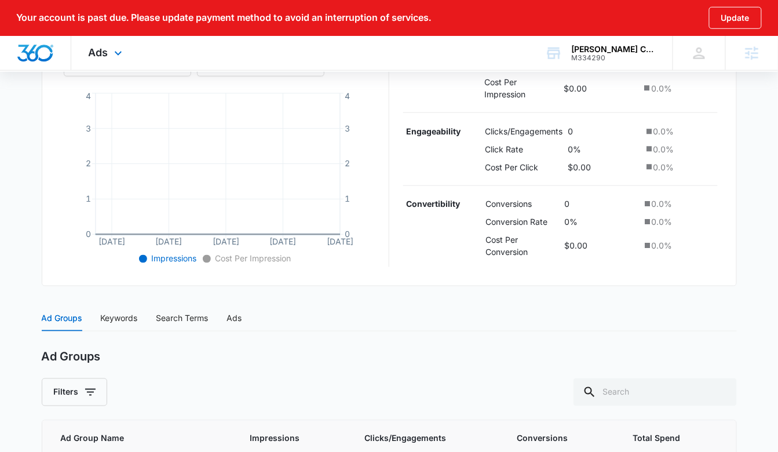
click at [121, 65] on div "Ads Apps Reputation Websites Forms CRM Email Social Payments POS Content Ads In…" at bounding box center [106, 53] width 71 height 34
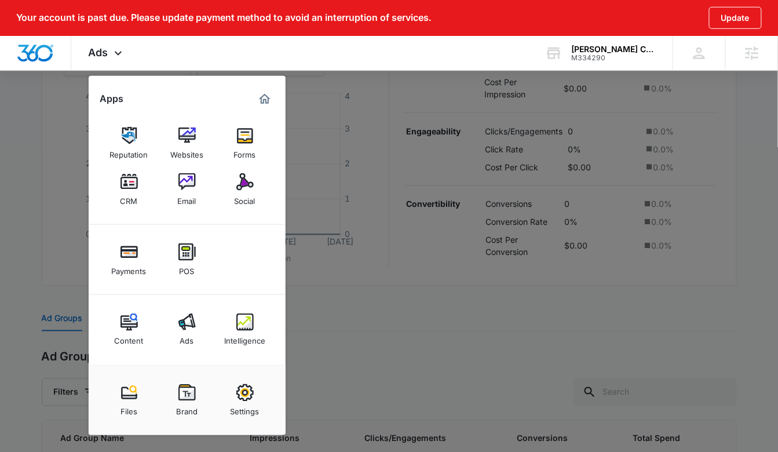
click at [432, 119] on div at bounding box center [389, 226] width 778 height 452
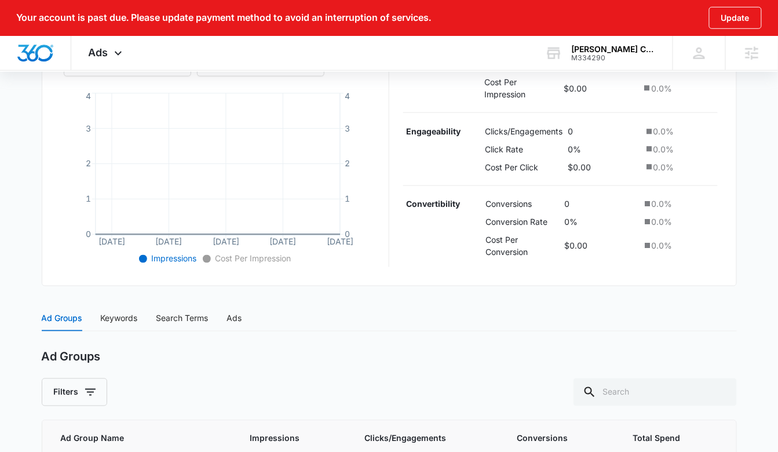
scroll to position [0, 0]
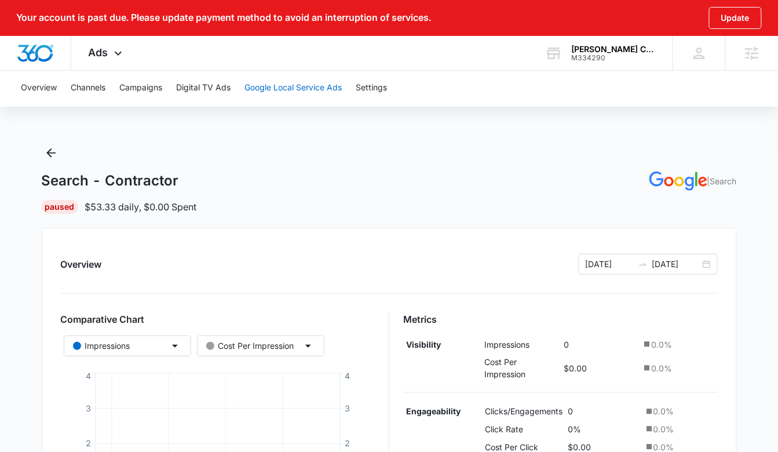
click at [285, 94] on button "Google Local Service Ads" at bounding box center [293, 88] width 97 height 37
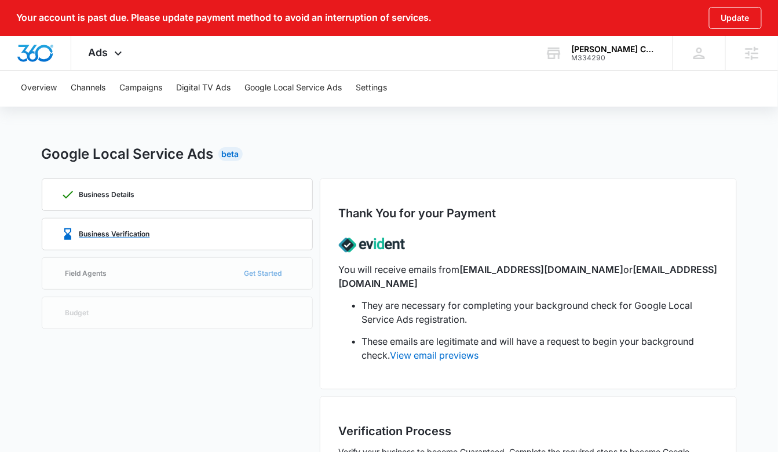
click at [196, 243] on div "Business Verification" at bounding box center [177, 233] width 233 height 31
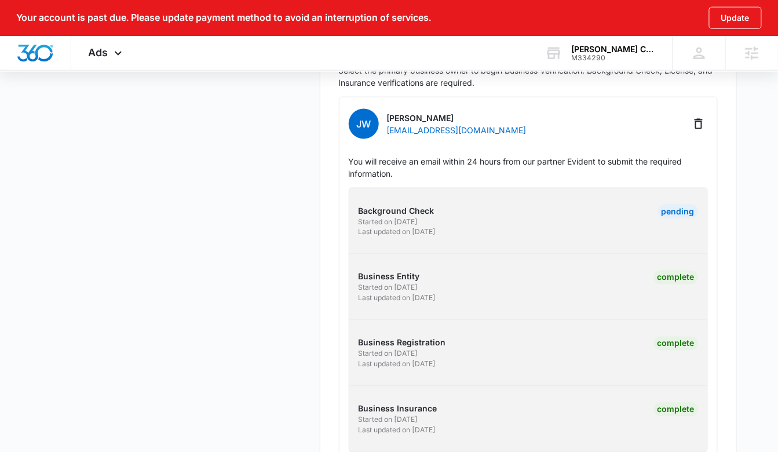
scroll to position [410, 0]
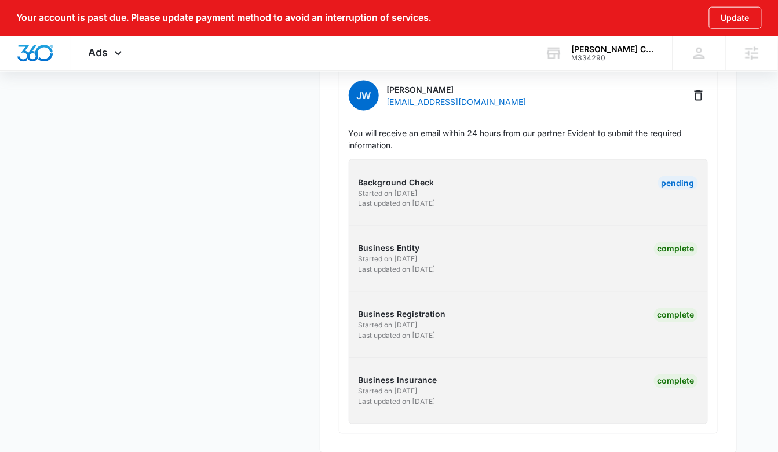
click at [549, 176] on div "Pending" at bounding box center [615, 192] width 166 height 33
click at [455, 188] on p "Started on 8/27/2025" at bounding box center [442, 193] width 166 height 10
click at [373, 176] on p "Background Check" at bounding box center [442, 182] width 166 height 12
drag, startPoint x: 690, startPoint y: 169, endPoint x: 517, endPoint y: 200, distance: 175.4
click at [690, 176] on div "Pending" at bounding box center [678, 183] width 40 height 14
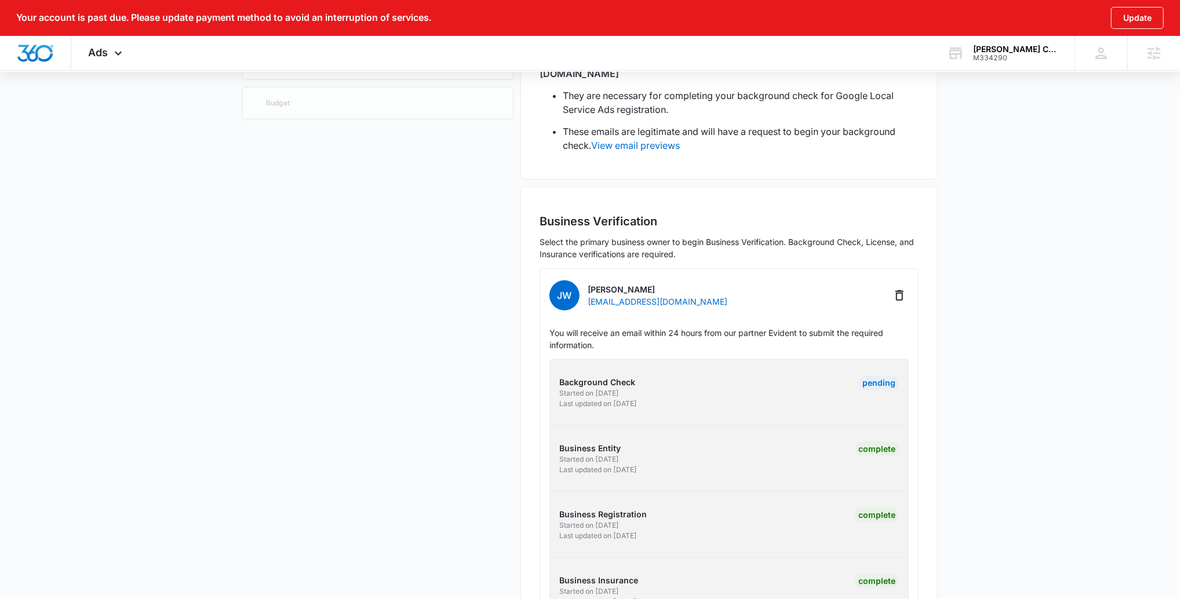
scroll to position [262, 0]
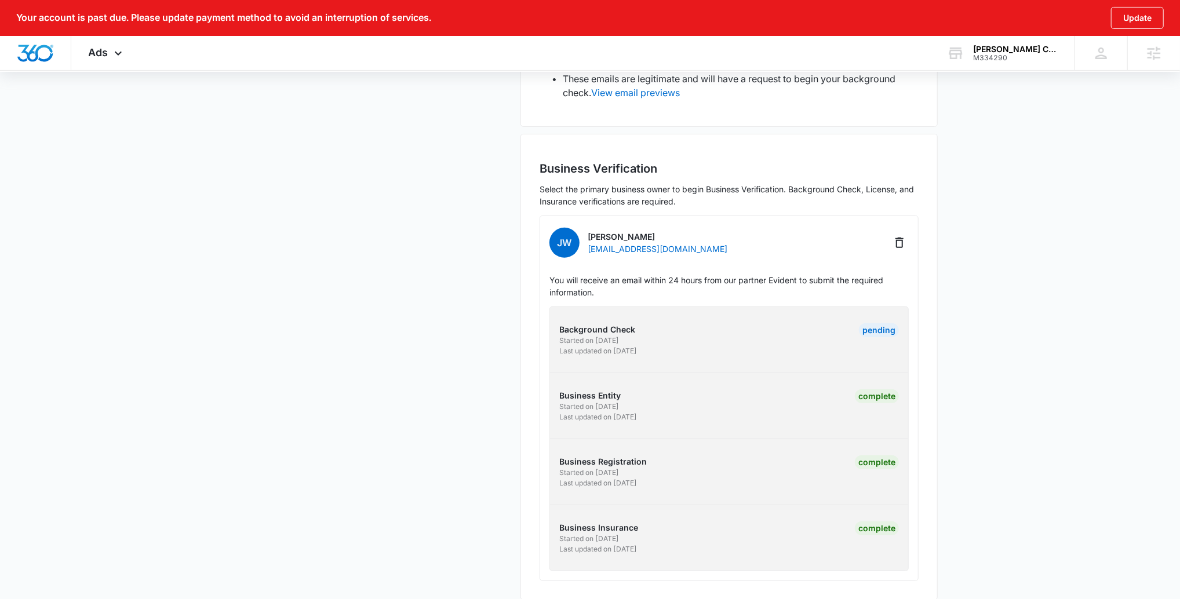
drag, startPoint x: 679, startPoint y: 342, endPoint x: 587, endPoint y: 301, distance: 100.4
click at [545, 305] on div "JW Joseph Weaver weaverconstructs@gmail.com You will receive an email within 24…" at bounding box center [728, 399] width 379 height 366
click at [1060, 302] on main "Google Local Service Ads Beta Business Details Business Verification Field Agen…" at bounding box center [590, 247] width 1180 height 733
click at [874, 337] on div "Pending" at bounding box center [870, 339] width 58 height 33
drag, startPoint x: 897, startPoint y: 327, endPoint x: 609, endPoint y: 332, distance: 288.0
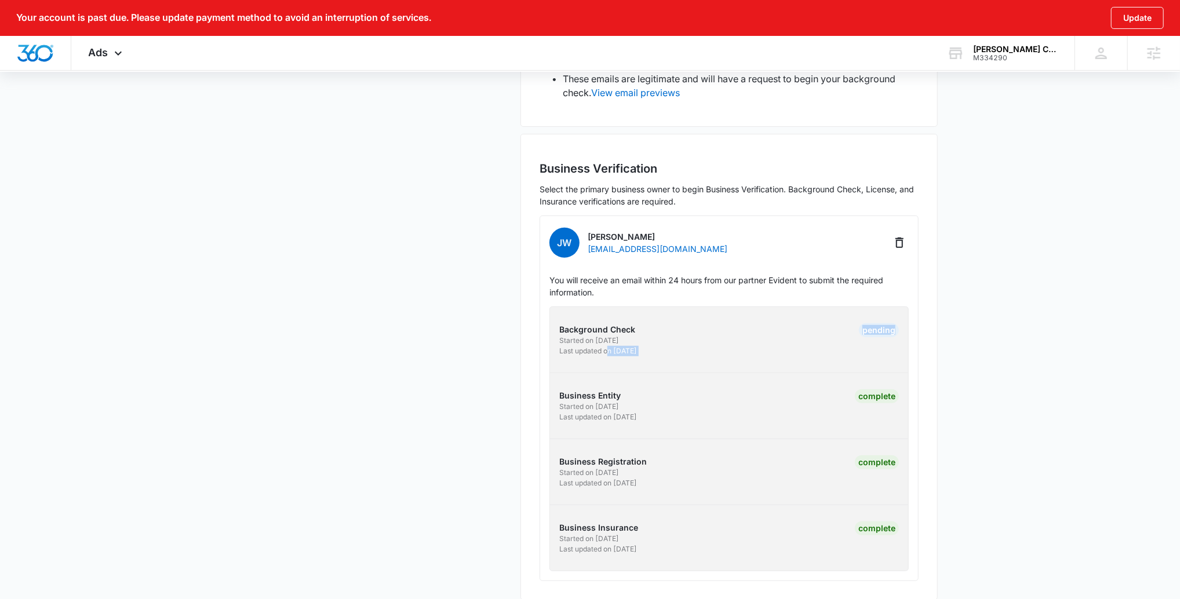
click at [609, 332] on div "Background Check Started on 8/27/2025 Last updated on 8/27/2025 Pending" at bounding box center [729, 339] width 340 height 33
click at [701, 346] on p "Last updated on 8/27/2025" at bounding box center [642, 351] width 166 height 10
drag, startPoint x: 714, startPoint y: 348, endPoint x: 551, endPoint y: 315, distance: 166.1
click at [551, 315] on div "Background Check Started on 8/27/2025 Last updated on 8/27/2025 Pending Busines…" at bounding box center [728, 439] width 359 height 265
click at [960, 344] on main "Google Local Service Ads Beta Business Details Business Verification Field Agen…" at bounding box center [590, 247] width 1180 height 733
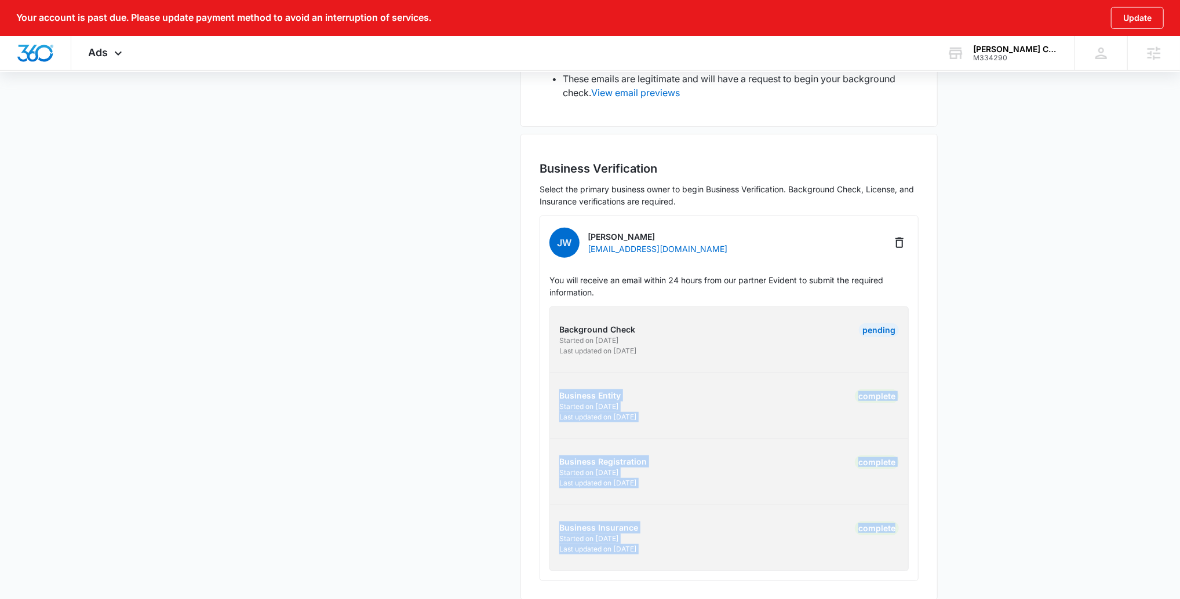
drag, startPoint x: 556, startPoint y: 378, endPoint x: 958, endPoint y: 506, distance: 421.7
click at [929, 518] on div "Business Verification Select the primary business owner to begin Business Verif…" at bounding box center [728, 367] width 417 height 466
click at [963, 504] on main "Google Local Service Ads Beta Business Details Business Verification Field Agen…" at bounding box center [590, 247] width 1180 height 733
drag, startPoint x: 898, startPoint y: 517, endPoint x: 523, endPoint y: 393, distance: 394.9
click at [524, 393] on div "Business Verification Select the primary business owner to begin Business Verif…" at bounding box center [728, 367] width 417 height 466
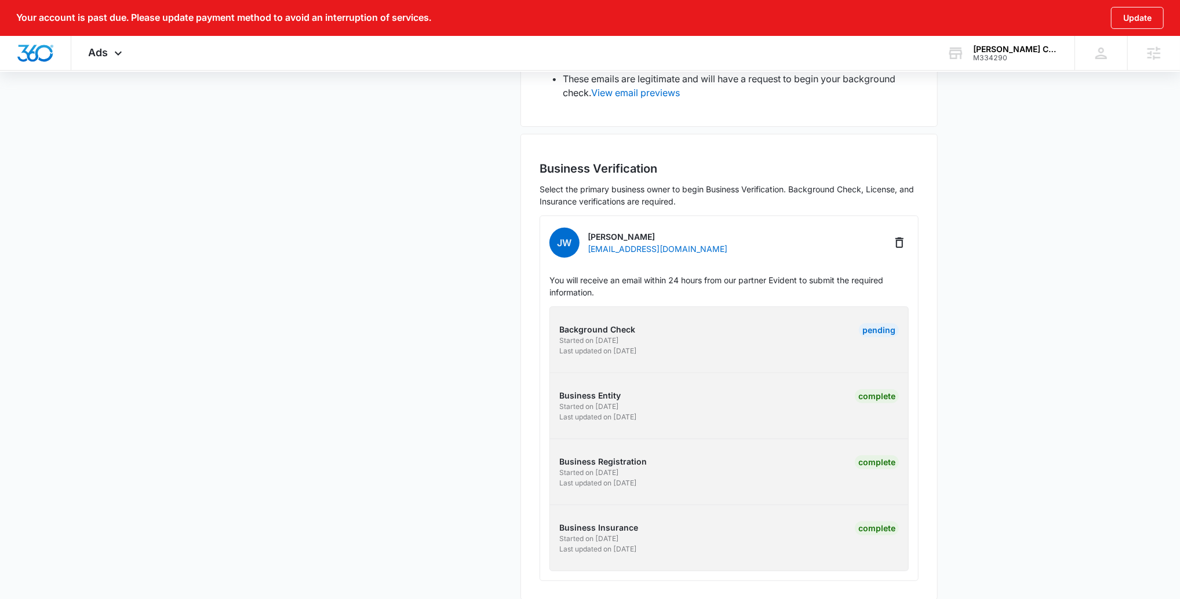
click at [691, 352] on div "Background Check Started on 8/27/2025 Last updated on 8/27/2025 Pending Busines…" at bounding box center [728, 439] width 359 height 265
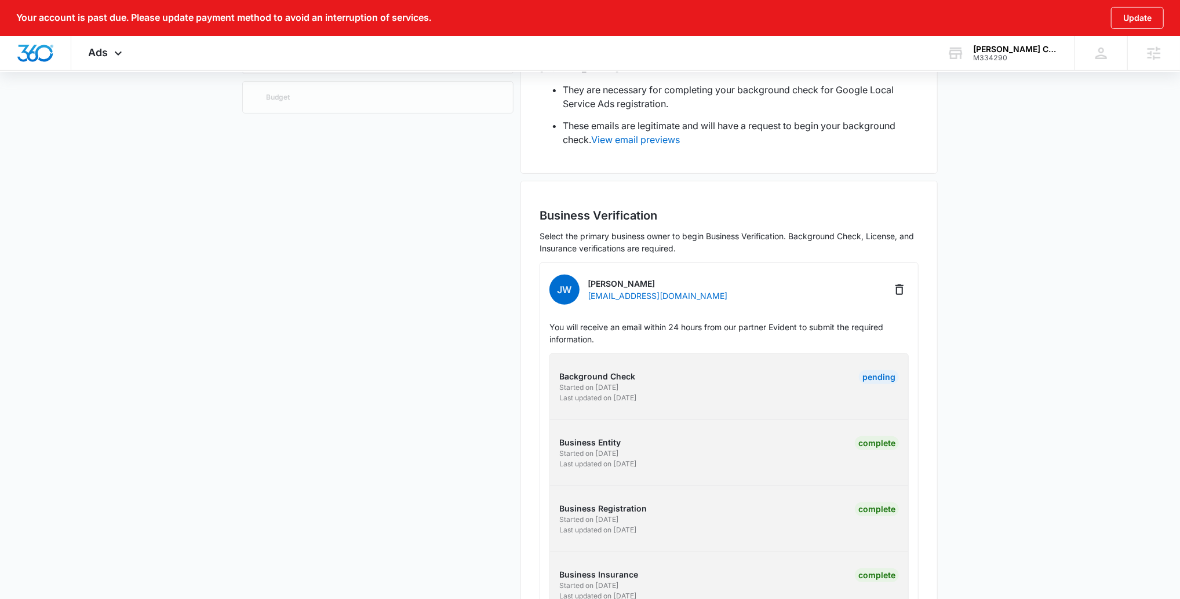
scroll to position [218, 0]
drag, startPoint x: 891, startPoint y: 351, endPoint x: 754, endPoint y: 367, distance: 138.3
click at [891, 352] on div "Background Check Started on 8/27/2025 Last updated on 8/27/2025 Pending Busines…" at bounding box center [728, 483] width 359 height 265
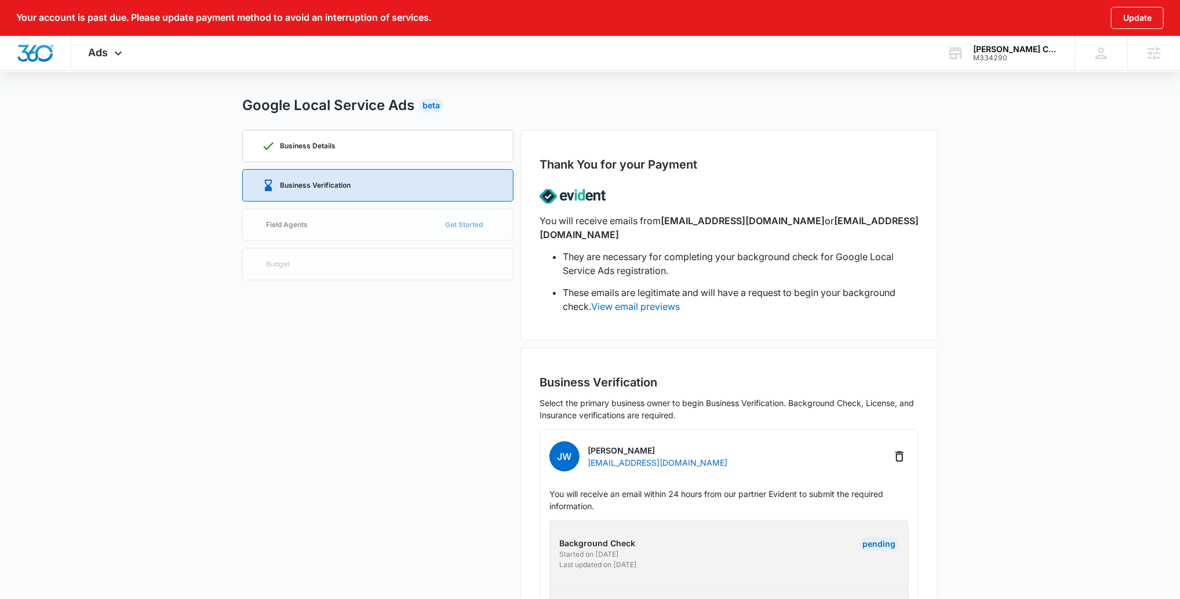
scroll to position [32, 0]
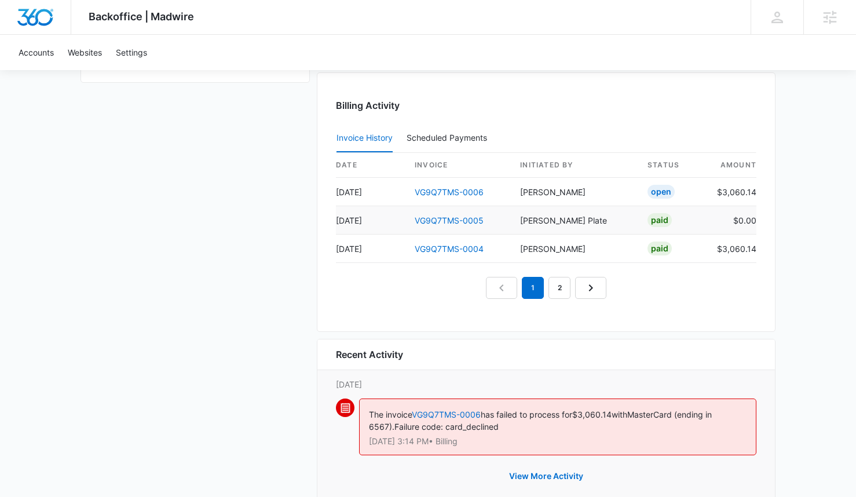
scroll to position [1183, 0]
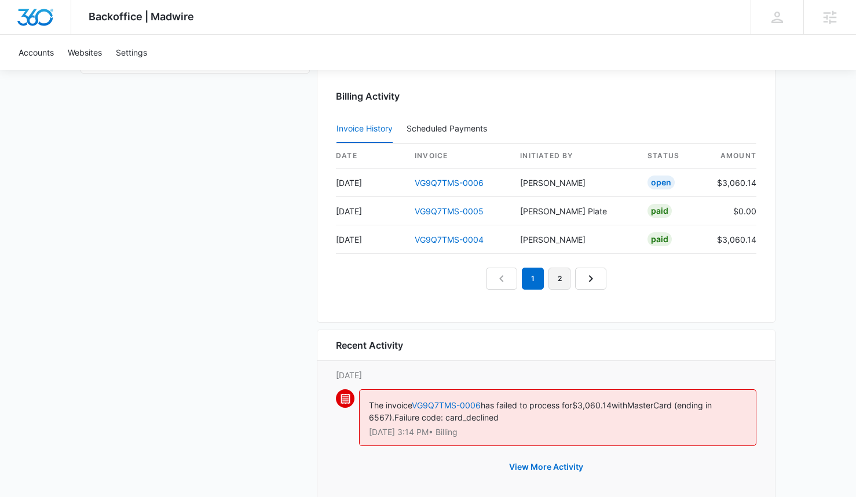
click at [558, 276] on link "2" at bounding box center [560, 279] width 22 height 22
click at [529, 280] on link "1" at bounding box center [533, 279] width 22 height 22
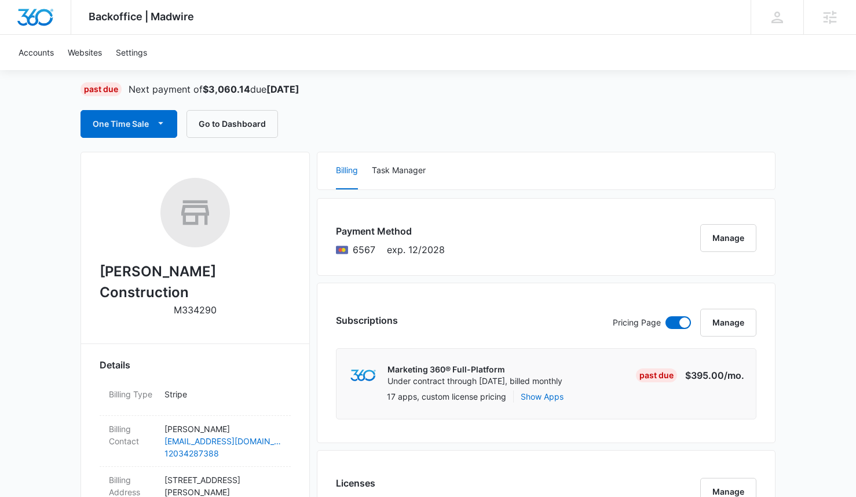
scroll to position [82, 0]
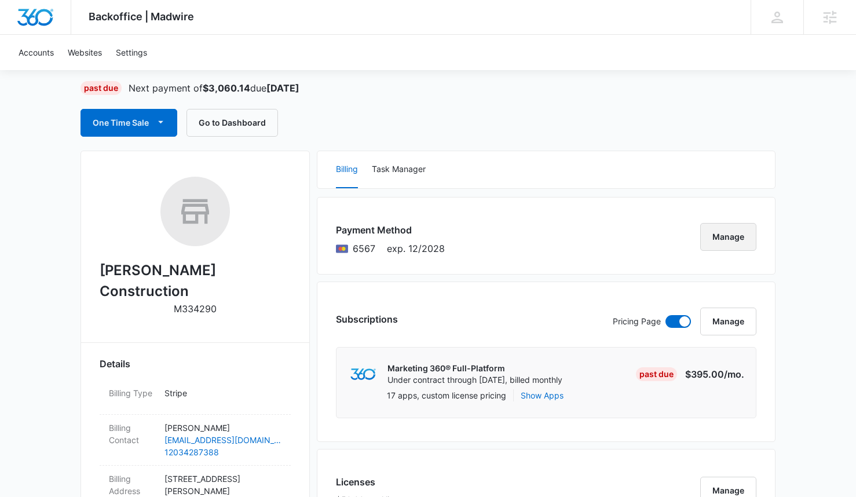
click at [735, 241] on button "Manage" at bounding box center [729, 237] width 56 height 28
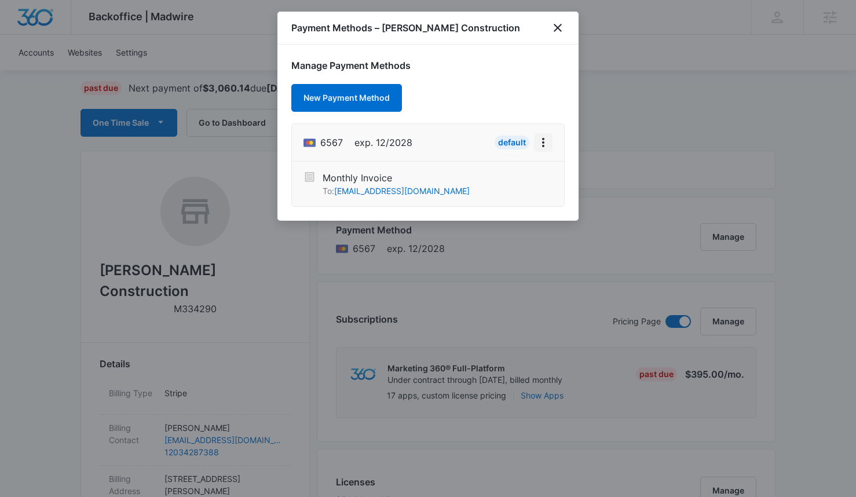
click at [542, 144] on icon "View More" at bounding box center [544, 143] width 14 height 14
drag, startPoint x: 526, startPoint y: 118, endPoint x: 520, endPoint y: 116, distance: 5.9
click at [526, 118] on div "Manage Payment Methods New Payment Method 6567 exp. 12/2028 Default Edit Card M…" at bounding box center [428, 133] width 301 height 176
click at [396, 100] on button "New Payment Method" at bounding box center [346, 98] width 111 height 28
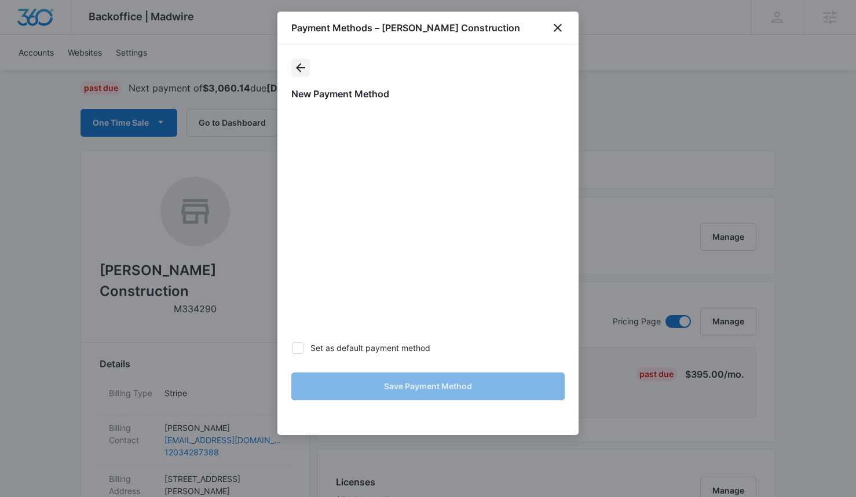
click at [299, 68] on icon "actions.back" at bounding box center [301, 68] width 14 height 14
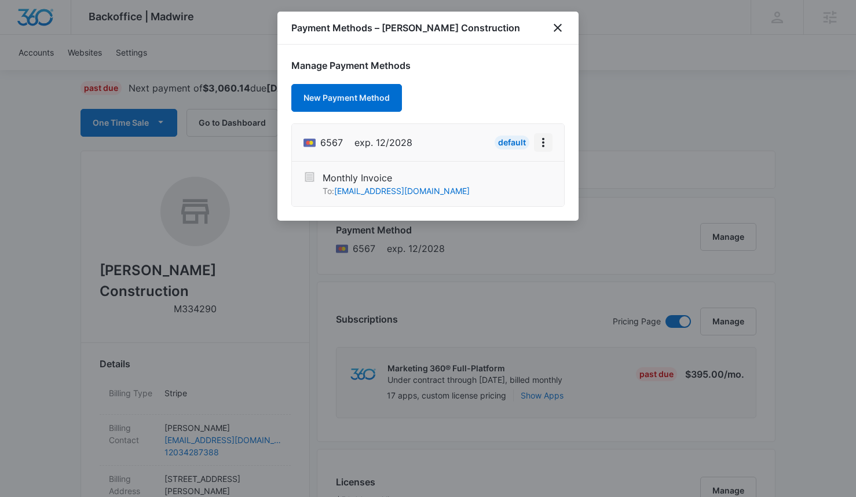
click at [544, 141] on icon "View More" at bounding box center [544, 143] width 14 height 14
click at [512, 111] on div "Manage Payment Methods New Payment Method 6567 exp. 12/2028 Default Monthly Inv…" at bounding box center [428, 133] width 301 height 176
drag, startPoint x: 563, startPoint y: 21, endPoint x: 535, endPoint y: 74, distance: 59.6
click at [562, 22] on icon "close" at bounding box center [558, 28] width 14 height 14
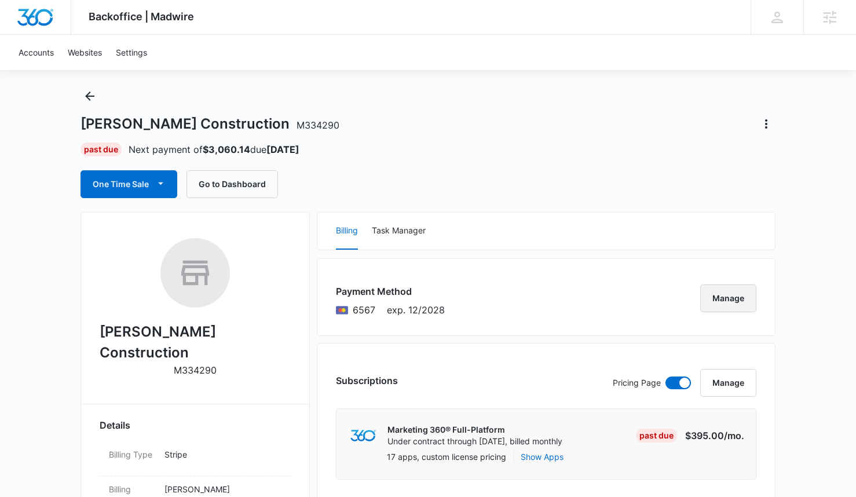
scroll to position [0, 0]
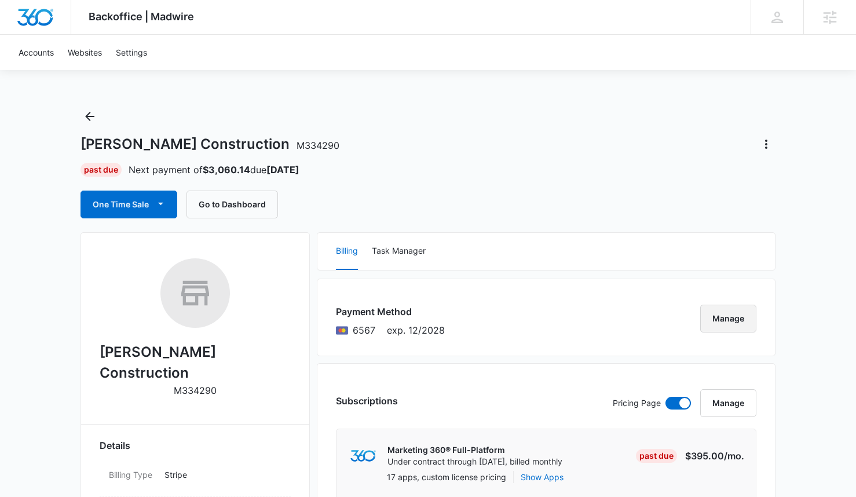
click at [712, 323] on button "Manage" at bounding box center [729, 319] width 56 height 28
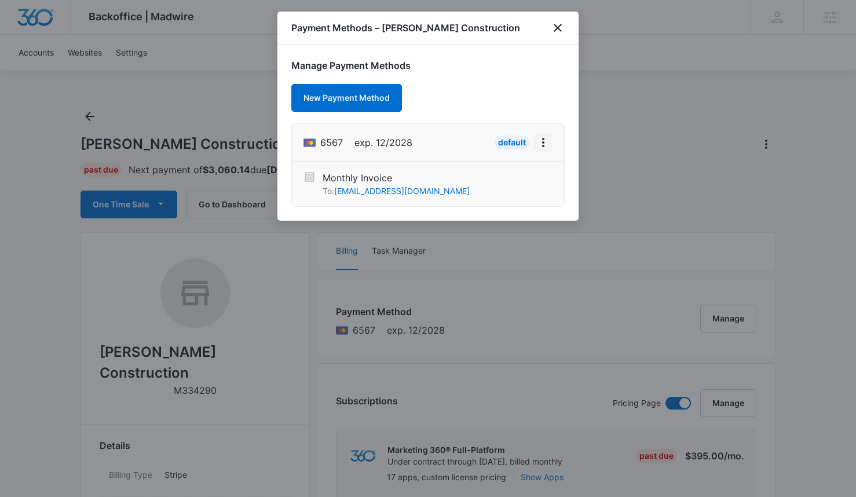
click at [542, 143] on icon "View More" at bounding box center [543, 142] width 2 height 9
click at [519, 175] on div "Edit Card" at bounding box center [506, 175] width 35 height 8
select select "12"
select select "2028"
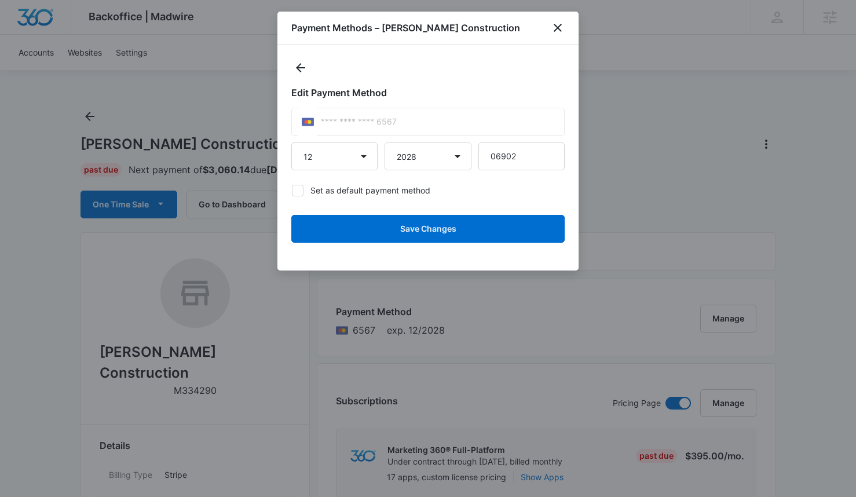
click at [409, 123] on div "**** **** **** 6567" at bounding box center [427, 122] width 273 height 28
click at [515, 151] on input "06902" at bounding box center [522, 157] width 86 height 28
type input "0"
type input "06902"
click at [352, 192] on label "Set as default payment method" at bounding box center [427, 190] width 273 height 12
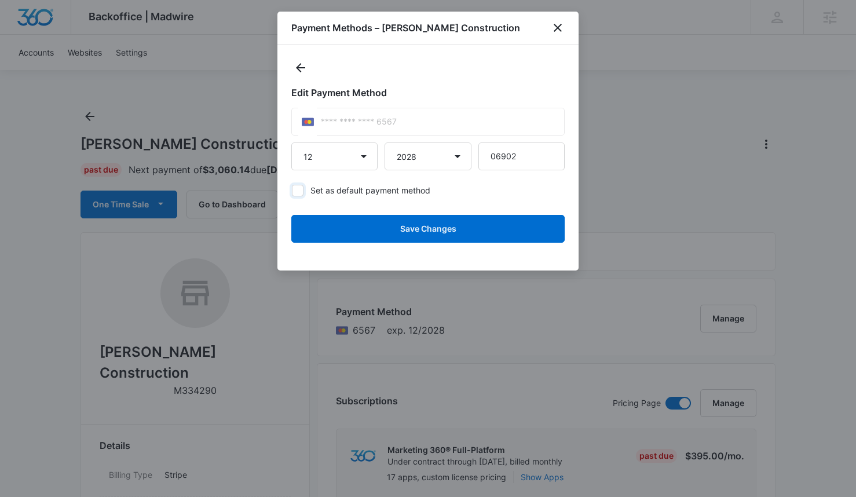
click at [292, 191] on input "Set as default payment method" at bounding box center [291, 190] width 1 height 1
checkbox input "true"
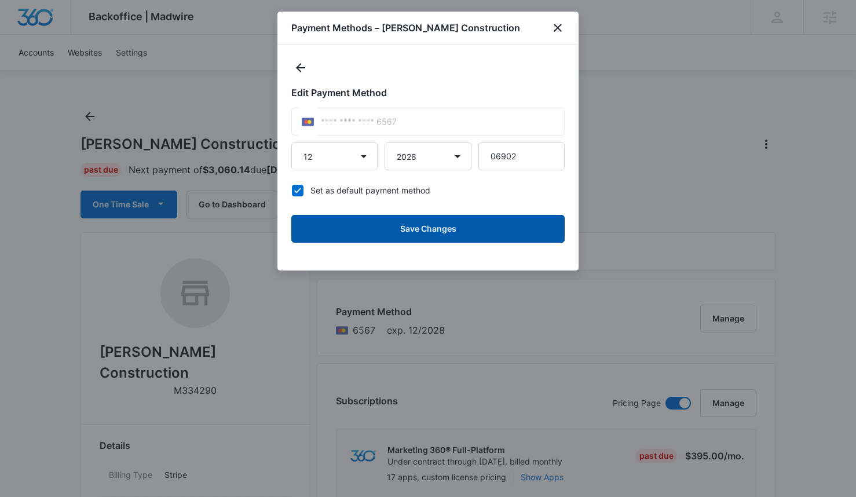
click at [407, 236] on button "Save Changes" at bounding box center [427, 229] width 273 height 28
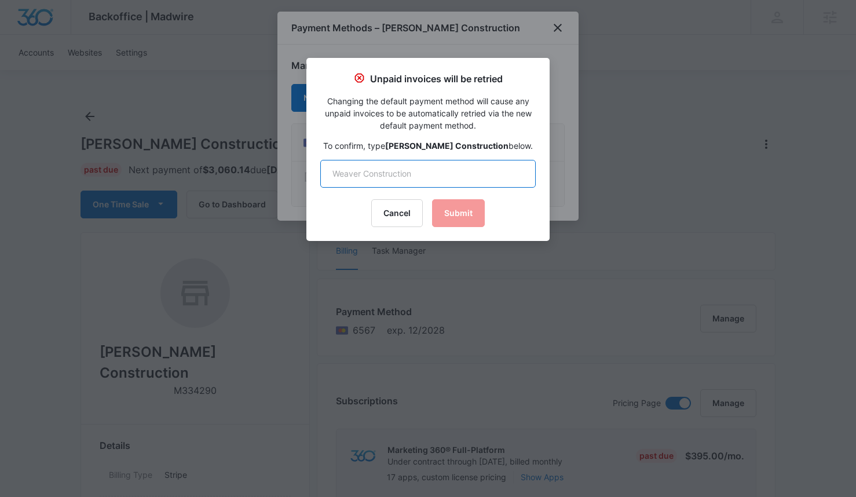
click at [403, 173] on input "text" at bounding box center [428, 174] width 216 height 28
type input "[PERSON_NAME] Construction"
click at [456, 207] on button "Submit" at bounding box center [458, 213] width 53 height 28
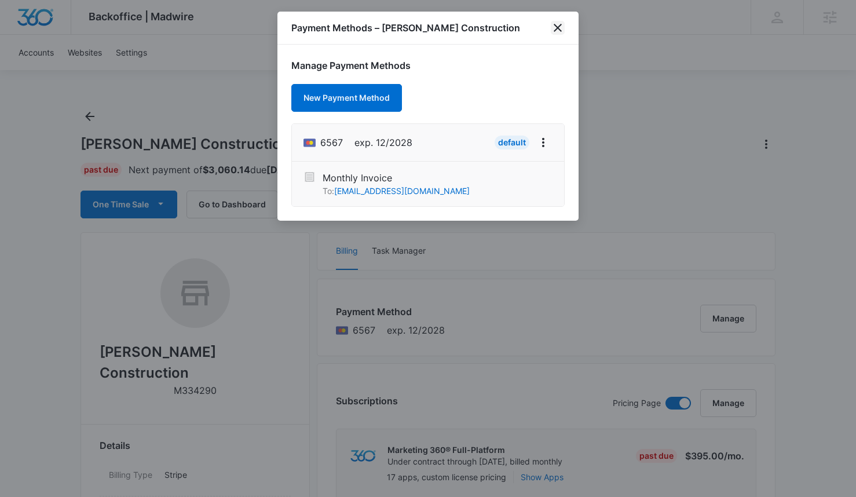
drag, startPoint x: 556, startPoint y: 29, endPoint x: 395, endPoint y: 75, distance: 166.9
click at [555, 29] on icon "close" at bounding box center [558, 28] width 14 height 14
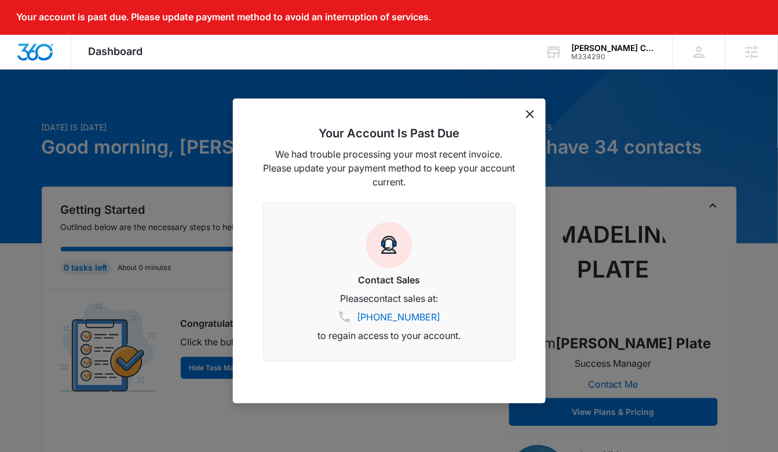
click at [528, 113] on icon "dismiss this dialog" at bounding box center [530, 114] width 8 height 8
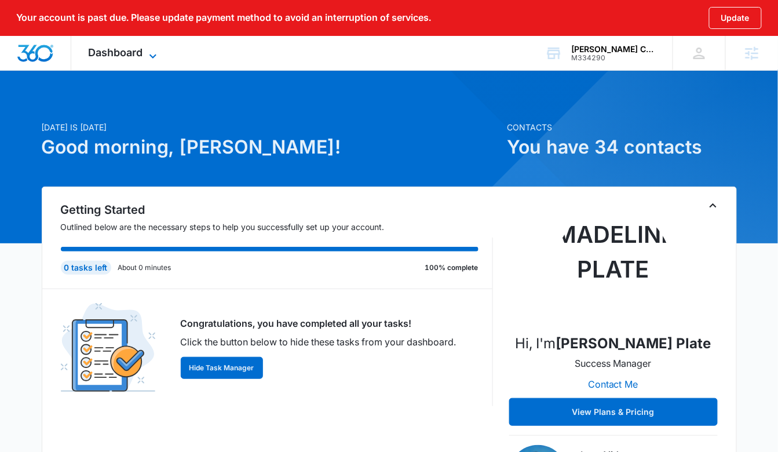
click at [97, 57] on span "Dashboard" at bounding box center [116, 52] width 54 height 12
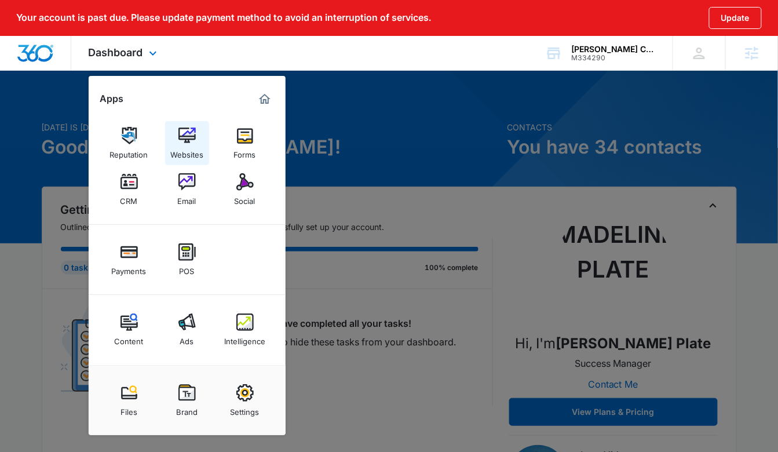
click at [179, 149] on div "Websites" at bounding box center [186, 151] width 33 height 15
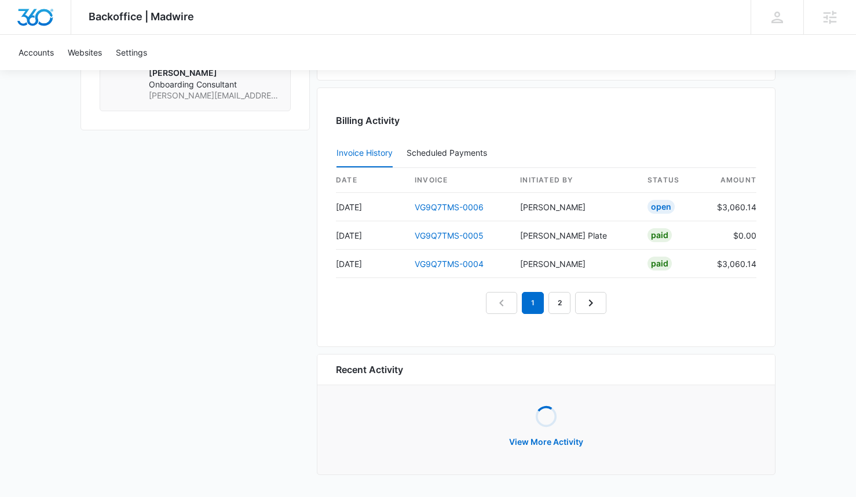
scroll to position [1139, 0]
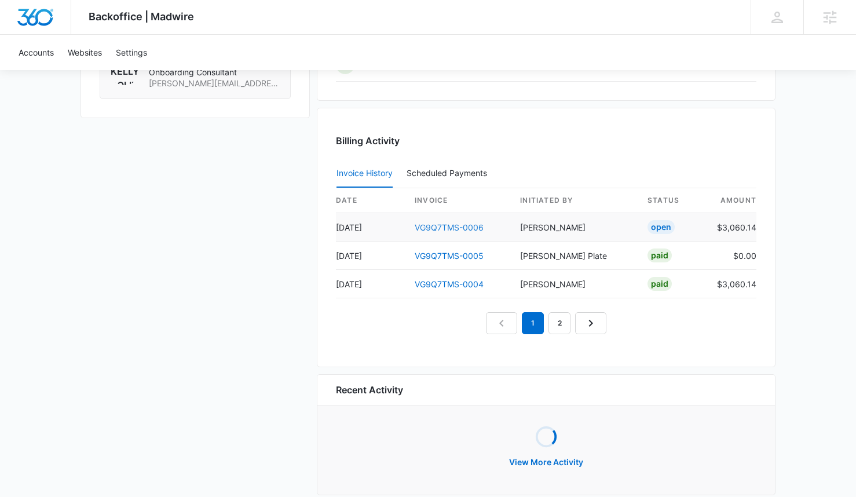
click at [468, 224] on link "VG9Q7TMS-0006" at bounding box center [449, 228] width 69 height 10
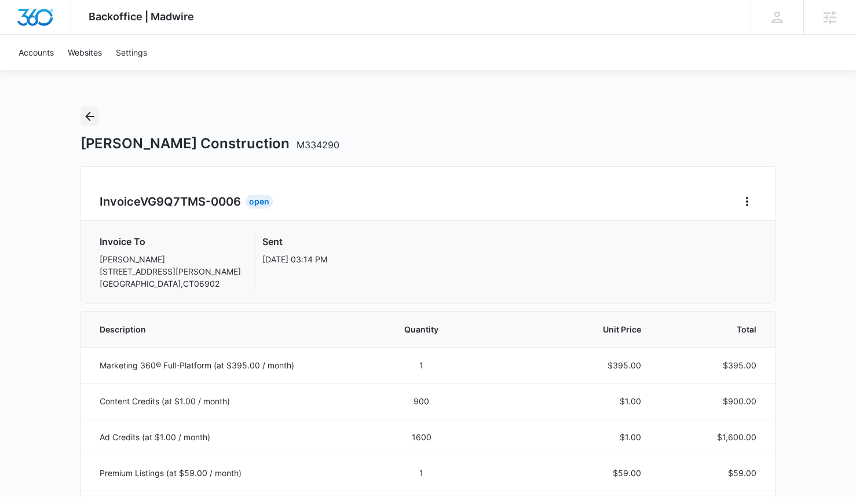
click at [89, 122] on icon "Back" at bounding box center [90, 117] width 14 height 14
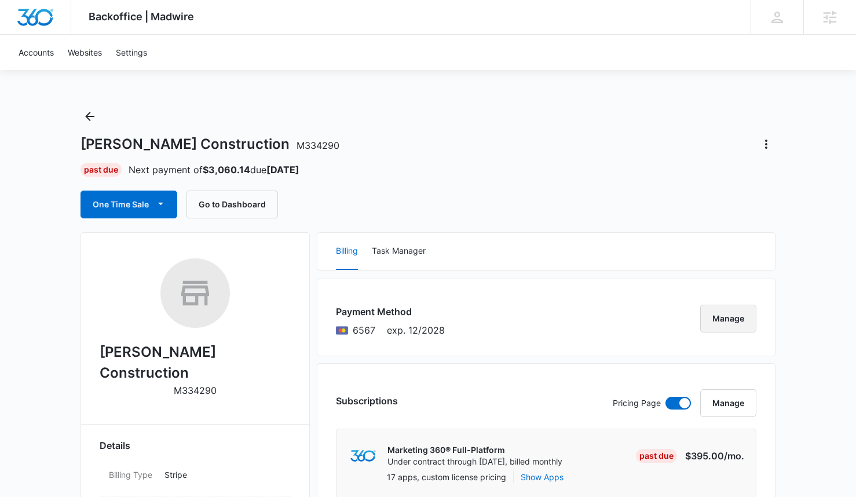
click at [732, 318] on button "Manage" at bounding box center [729, 319] width 56 height 28
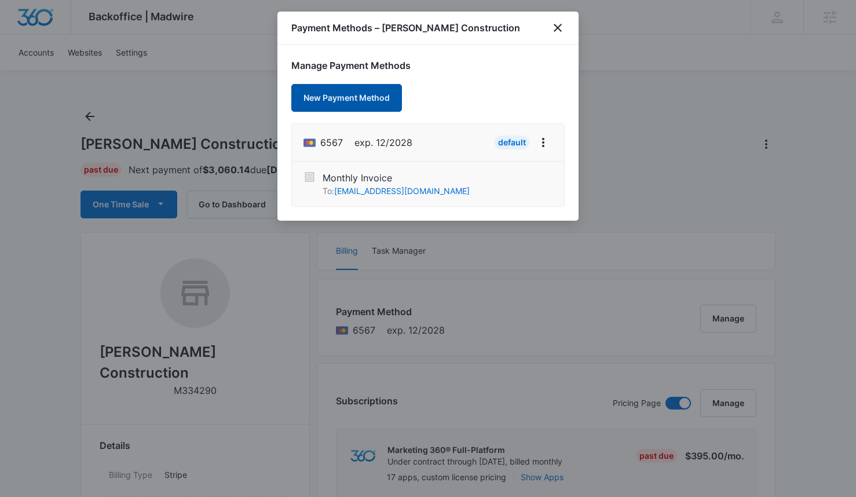
click at [340, 97] on button "New Payment Method" at bounding box center [346, 98] width 111 height 28
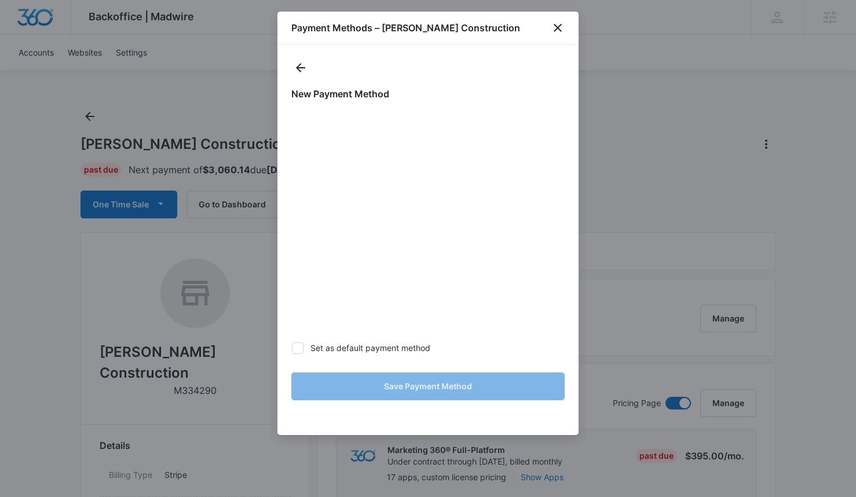
click at [487, 92] on h1 "New Payment Method" at bounding box center [427, 94] width 273 height 14
click at [517, 93] on h1 "New Payment Method" at bounding box center [427, 94] width 273 height 14
click at [484, 64] on div at bounding box center [427, 68] width 273 height 19
click at [447, 62] on div at bounding box center [427, 68] width 273 height 19
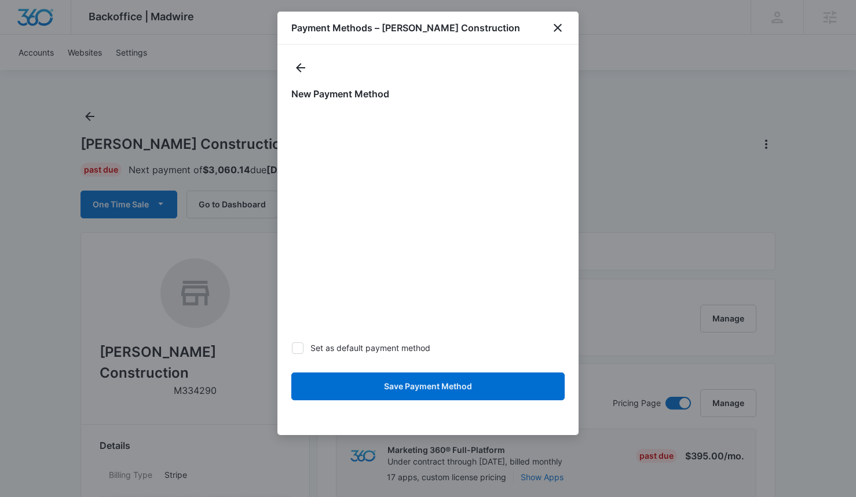
drag, startPoint x: 301, startPoint y: 354, endPoint x: 369, endPoint y: 391, distance: 77.0
click at [301, 354] on form "Set as default payment method Save Payment Method" at bounding box center [427, 258] width 273 height 297
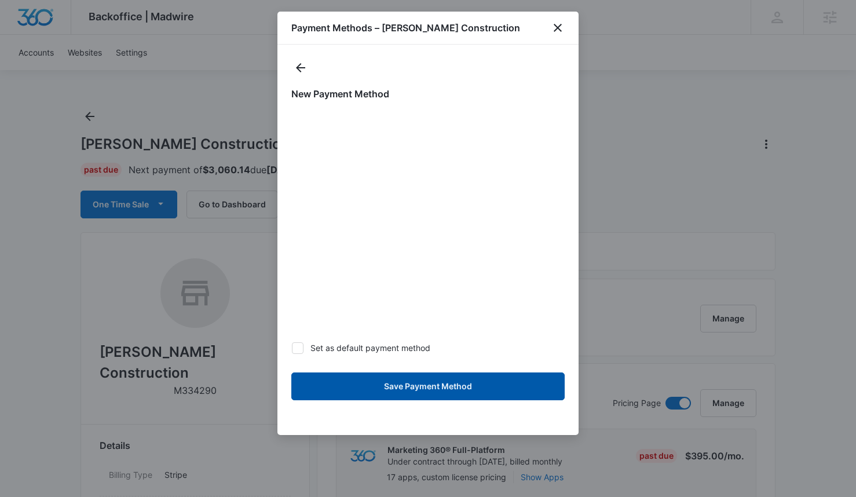
click at [371, 392] on button "Save Payment Method" at bounding box center [427, 387] width 273 height 28
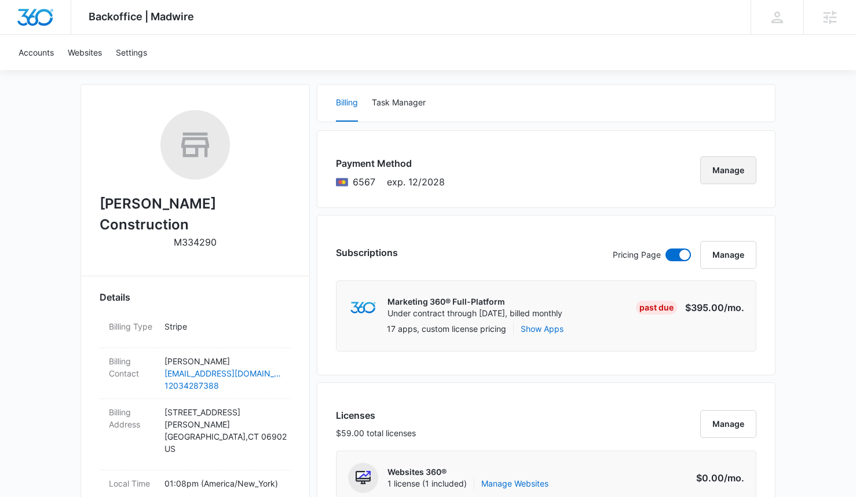
scroll to position [150, 0]
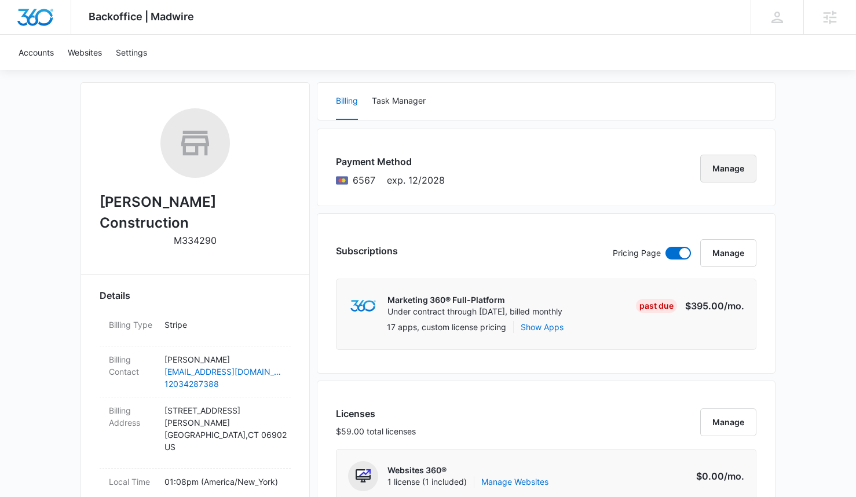
click at [723, 168] on button "Manage" at bounding box center [729, 169] width 56 height 28
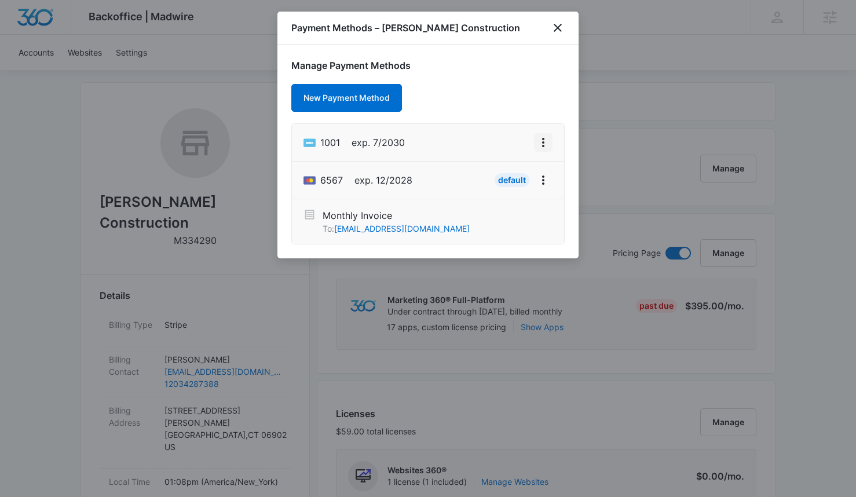
click at [541, 148] on icon "View More" at bounding box center [544, 143] width 14 height 14
click at [513, 189] on div "Set As Default" at bounding box center [498, 192] width 54 height 8
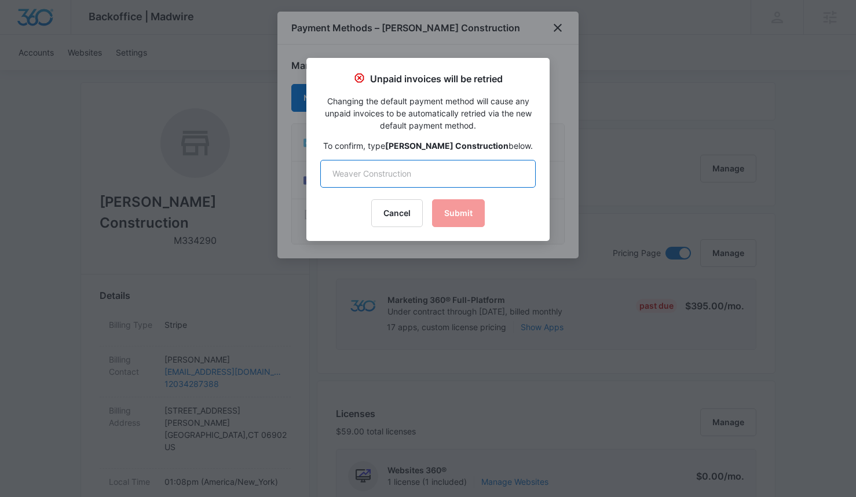
click at [455, 174] on input "text" at bounding box center [428, 174] width 216 height 28
type input "[PERSON_NAME] Construction"
click at [447, 216] on button "Submit" at bounding box center [458, 213] width 53 height 28
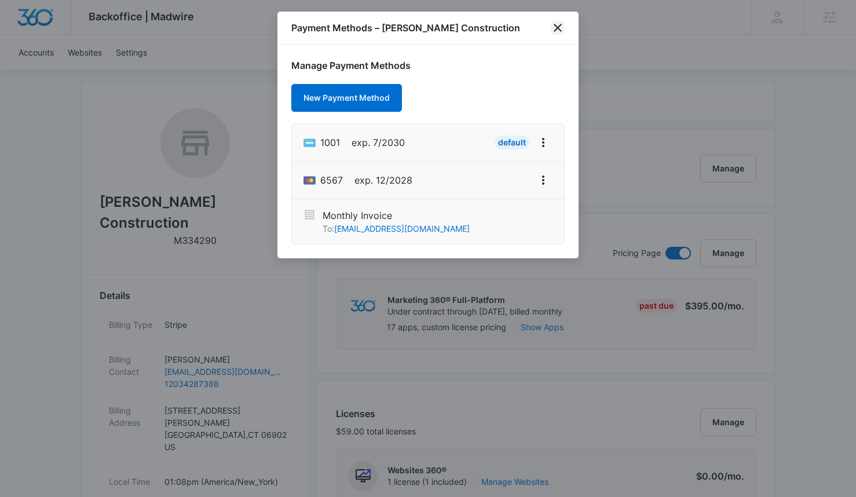
click at [553, 26] on icon "close" at bounding box center [558, 28] width 14 height 14
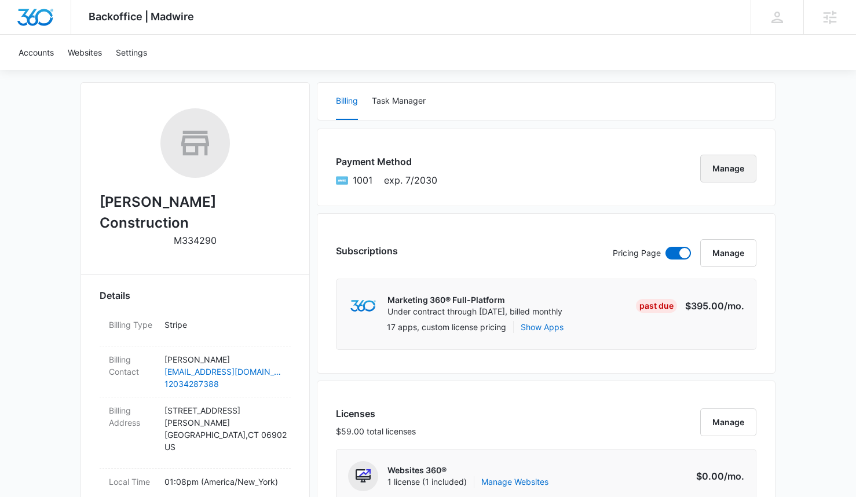
scroll to position [0, 0]
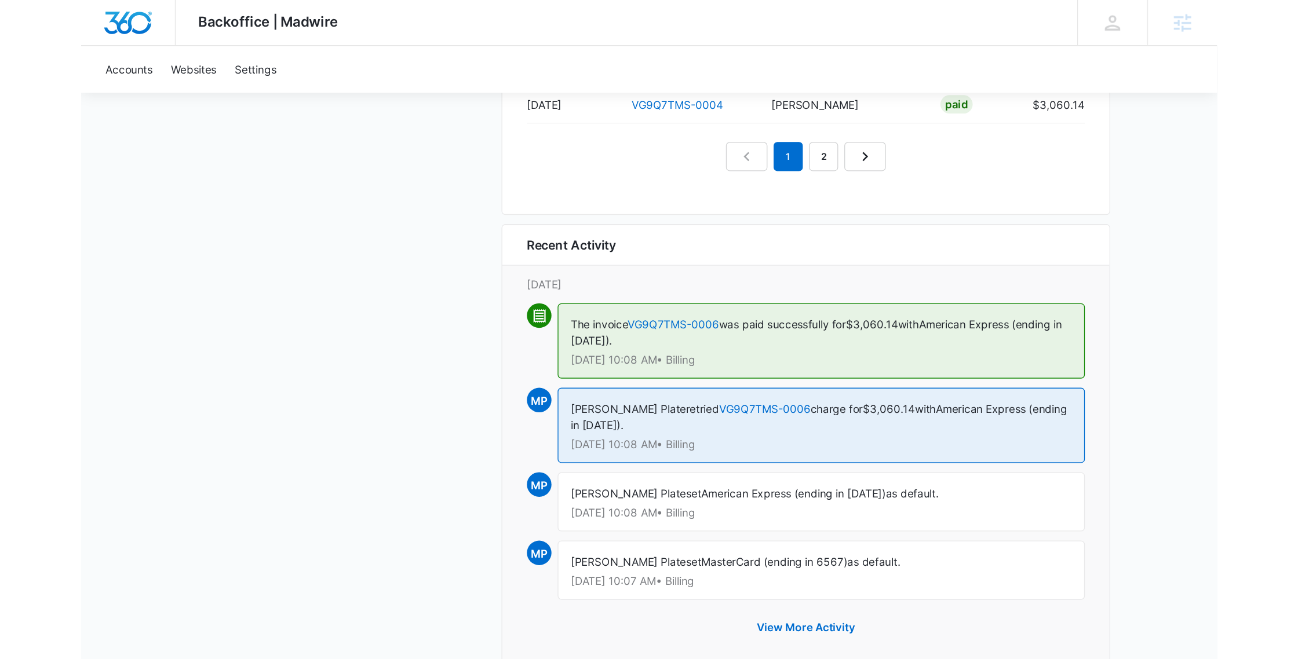
scroll to position [1212, 0]
